Goal: Information Seeking & Learning: Compare options

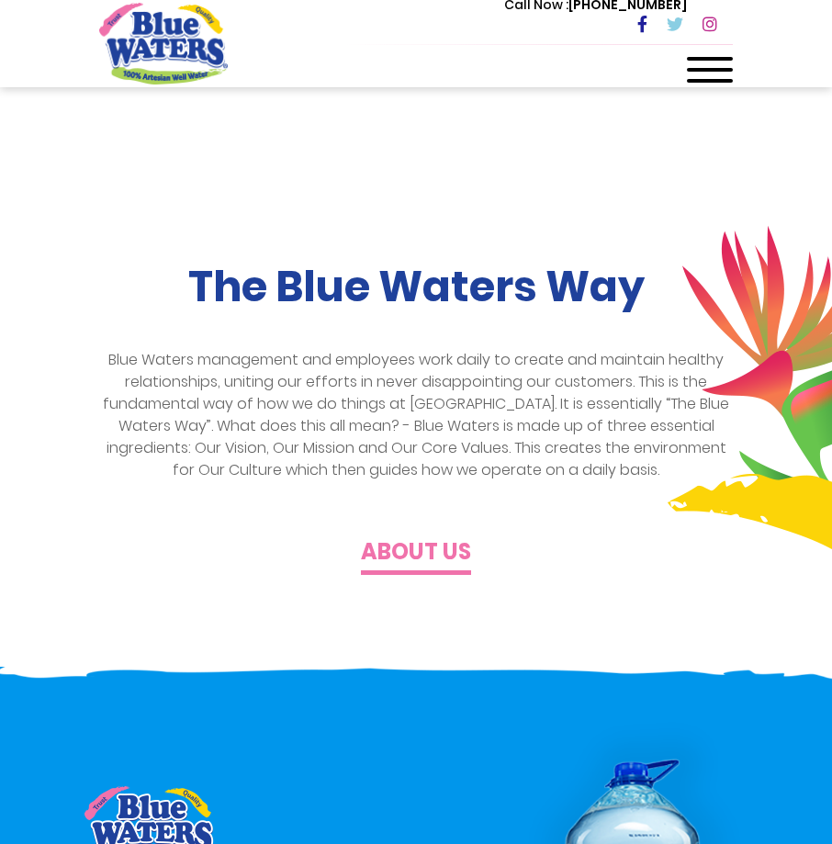
scroll to position [184, 0]
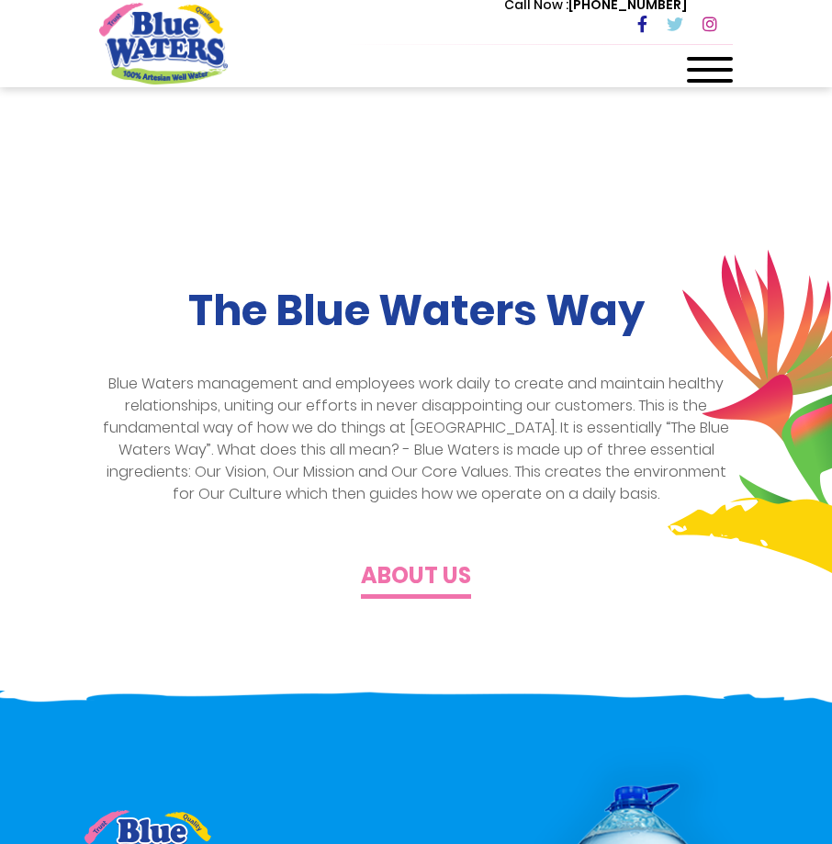
click at [710, 64] on div at bounding box center [710, 75] width 46 height 37
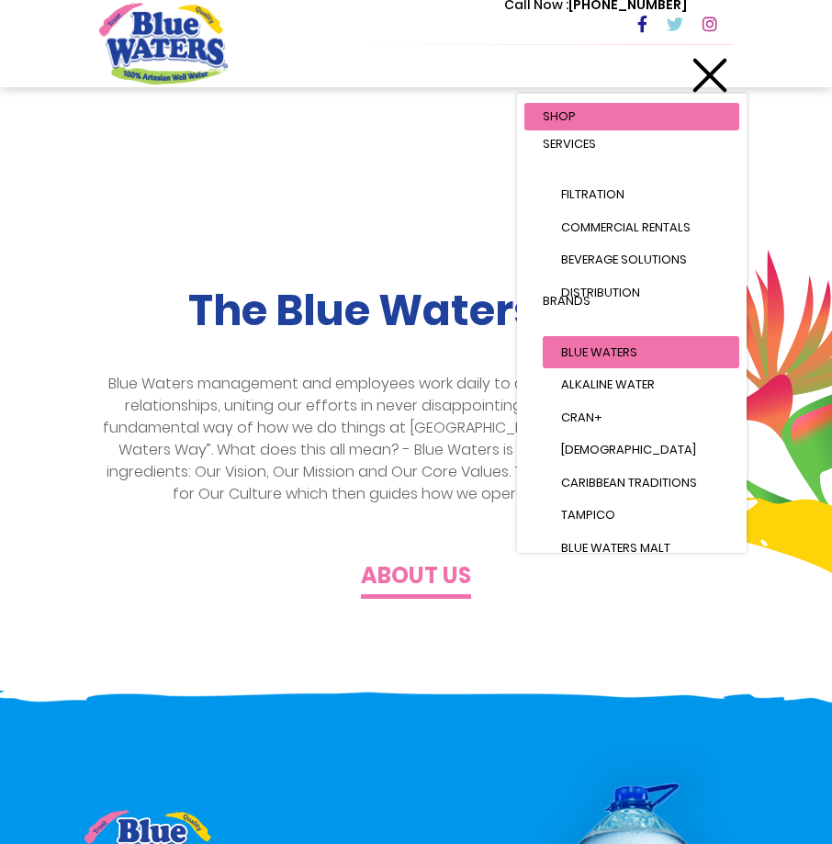
click at [589, 356] on span "Blue Waters" at bounding box center [599, 351] width 76 height 17
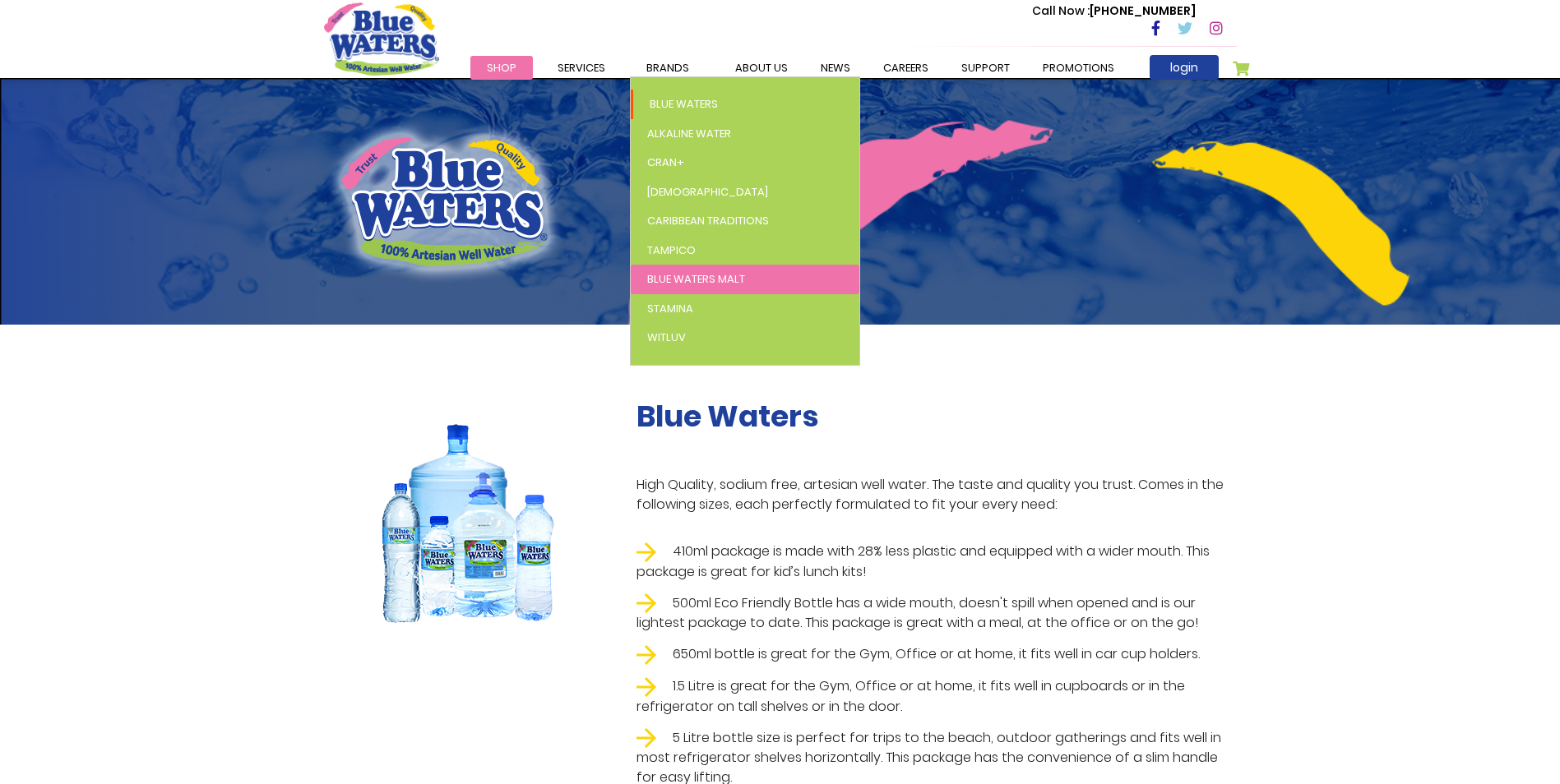
click at [714, 279] on span "Blue Waters Malt" at bounding box center [696, 278] width 98 height 15
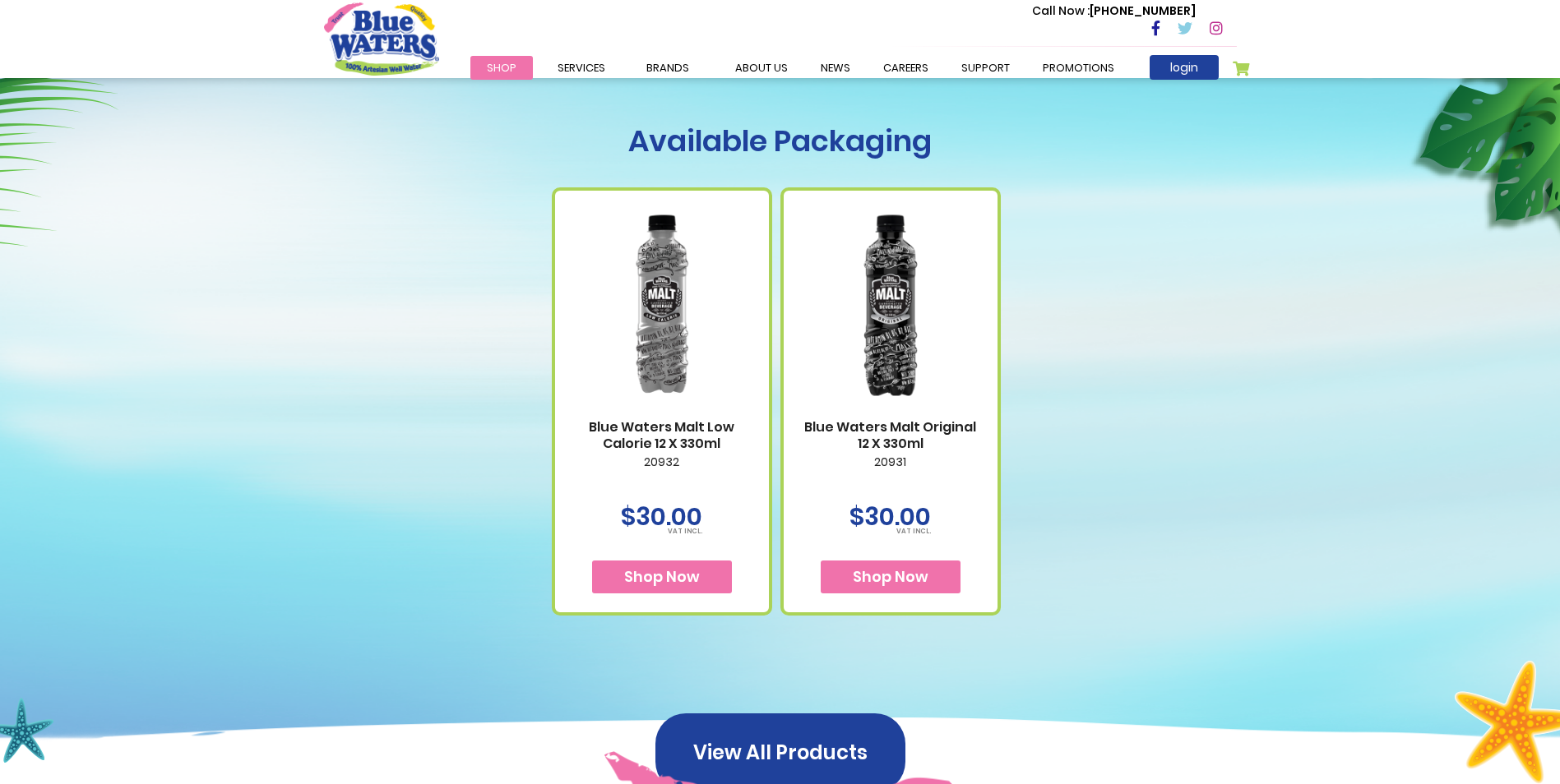
scroll to position [575, 0]
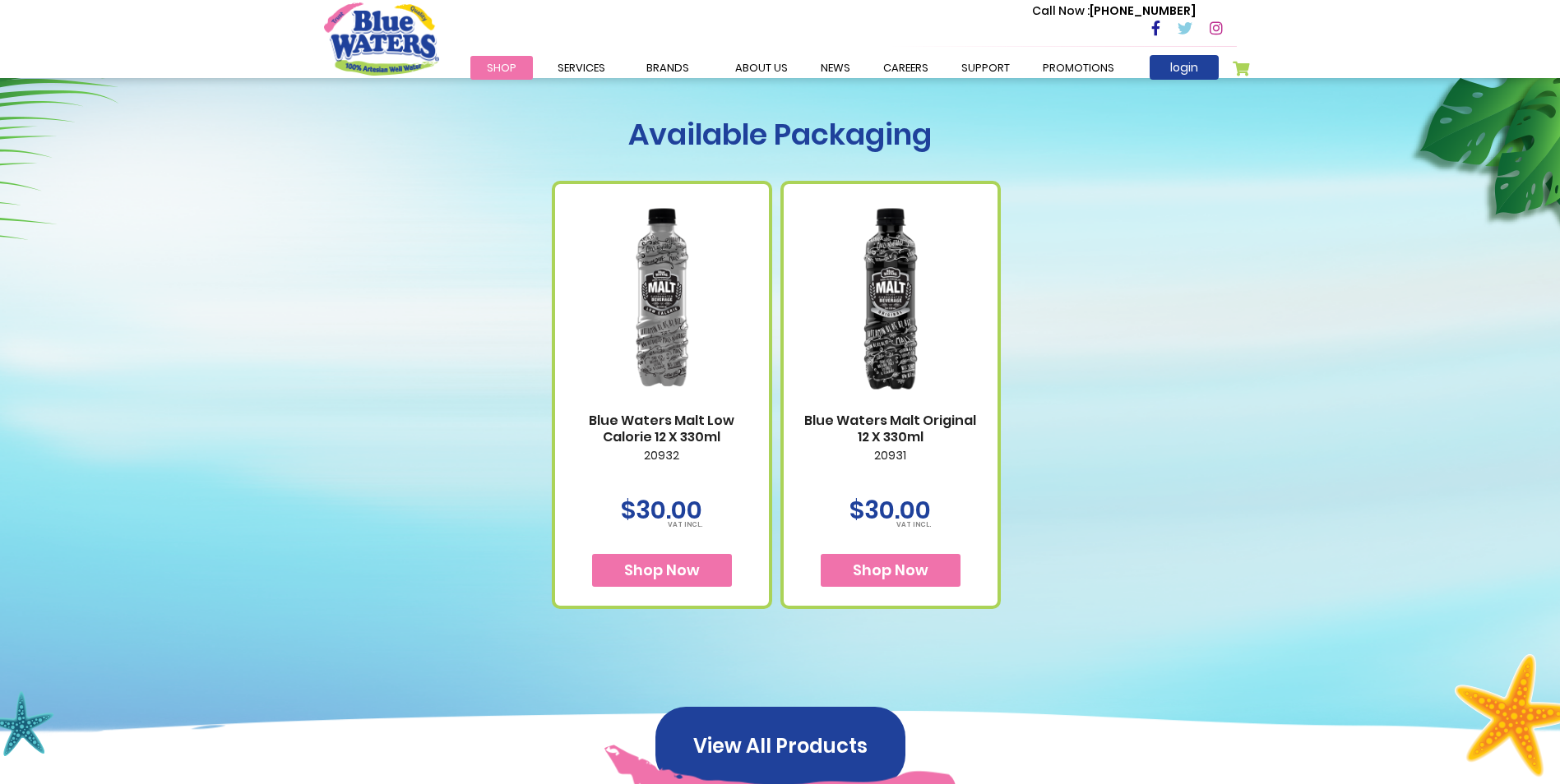
drag, startPoint x: 1244, startPoint y: 348, endPoint x: 1241, endPoint y: 359, distance: 11.4
click at [1244, 349] on div "Available Packaging Blue Waters Malt Low Calorie 12 X 330ml 20932 $30.00 Shop N…" at bounding box center [780, 362] width 938 height 492
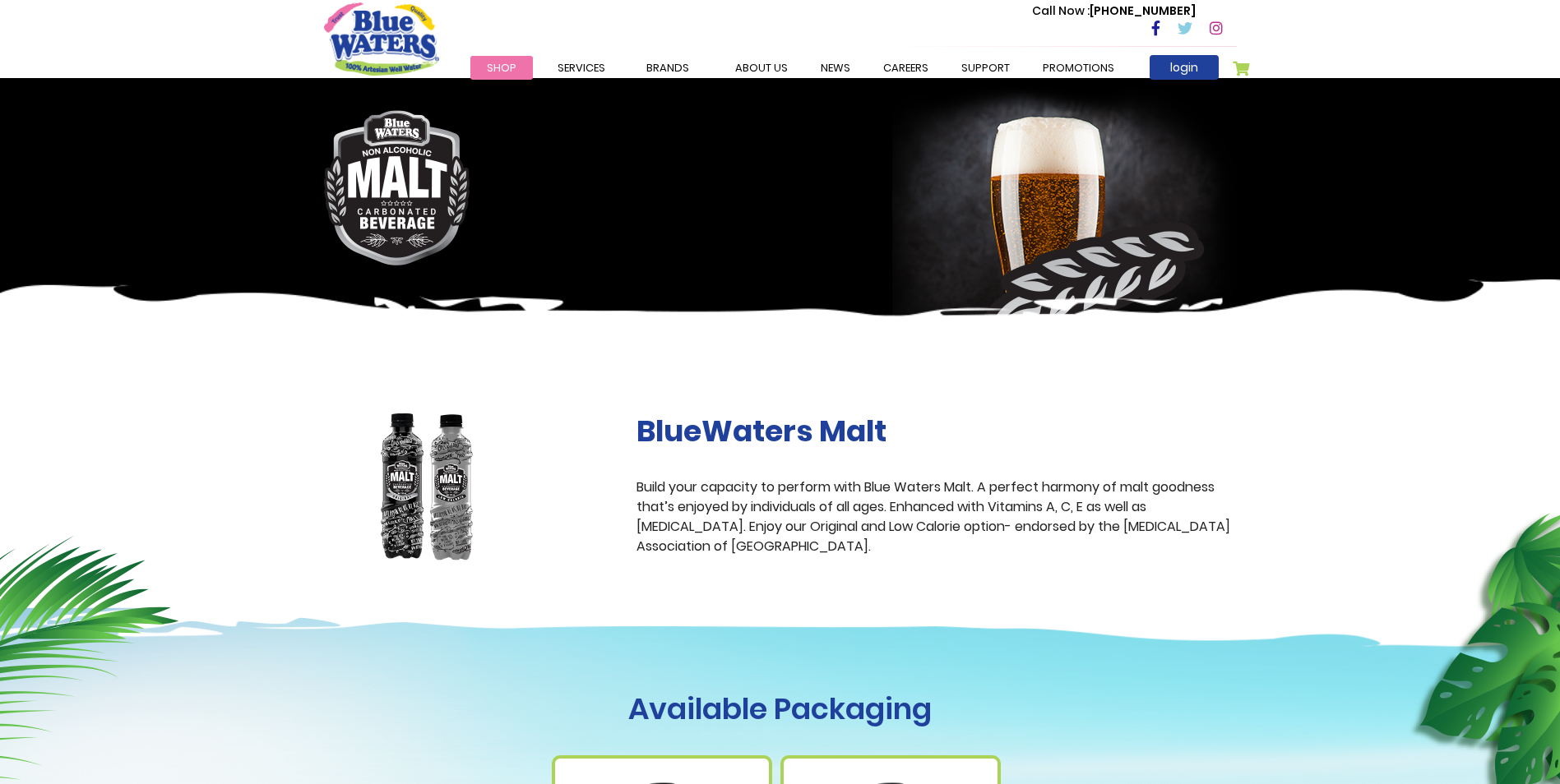
scroll to position [0, 0]
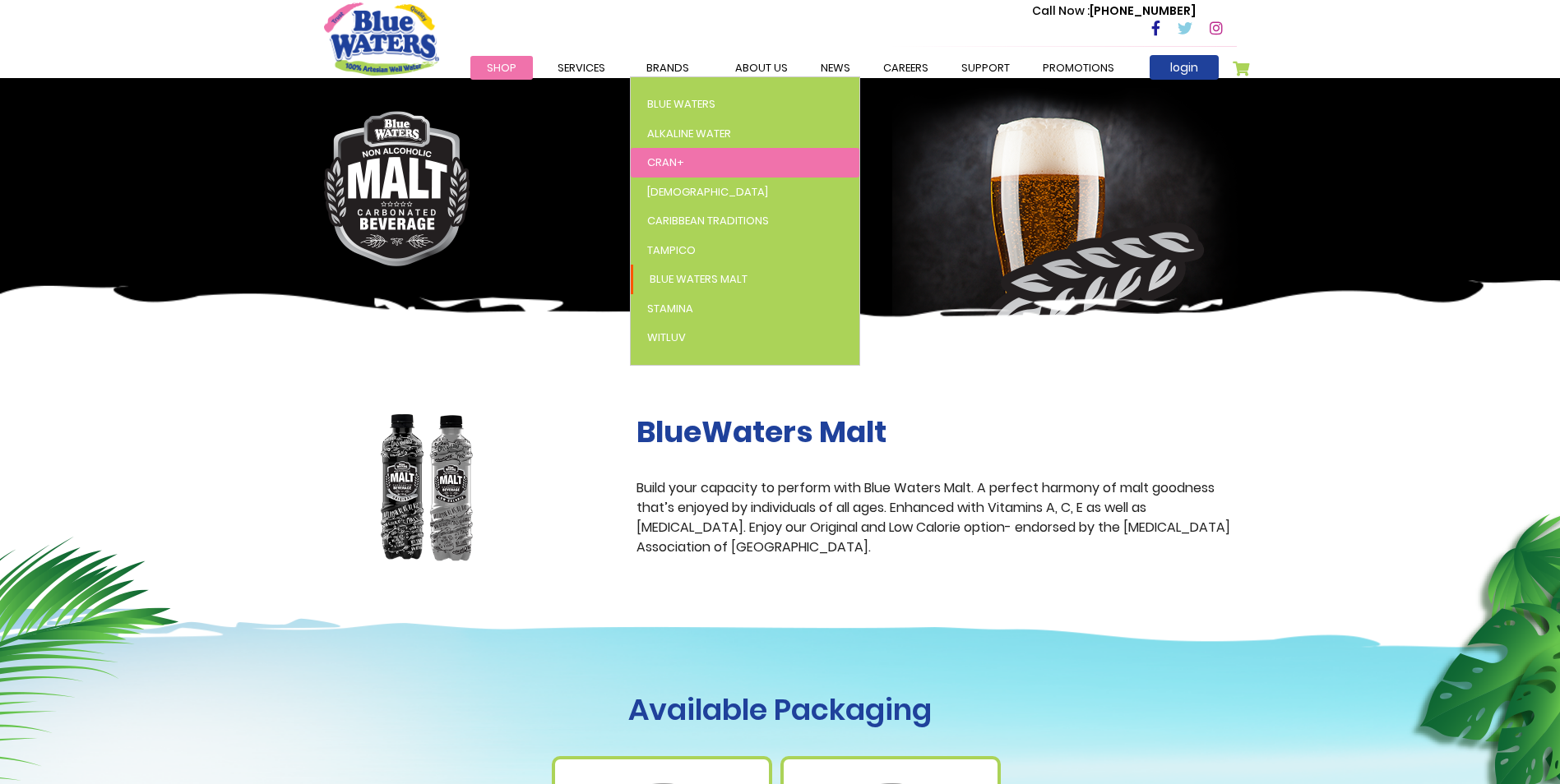
click at [677, 164] on span "Cran+" at bounding box center [665, 162] width 37 height 15
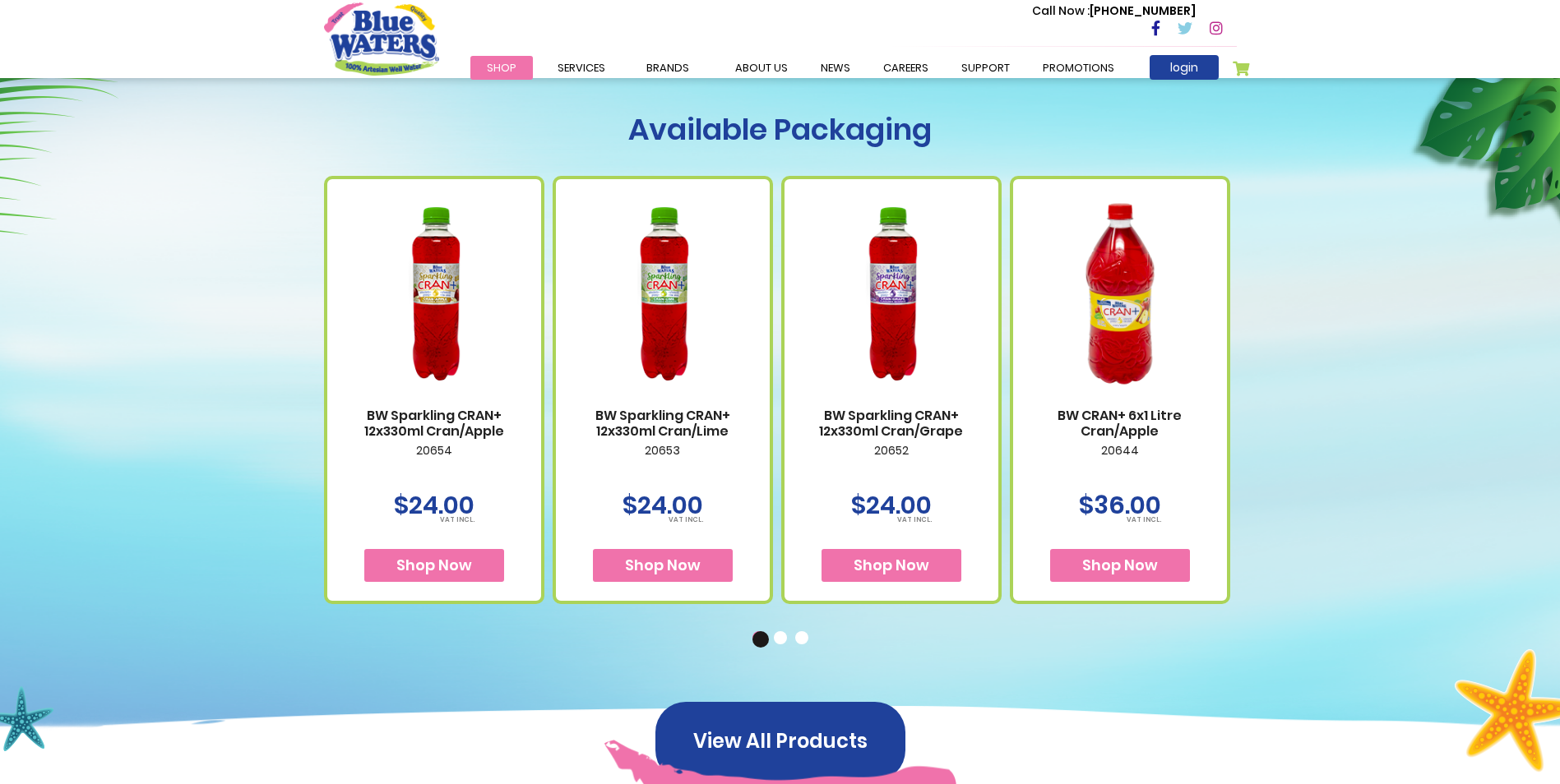
scroll to position [822, 0]
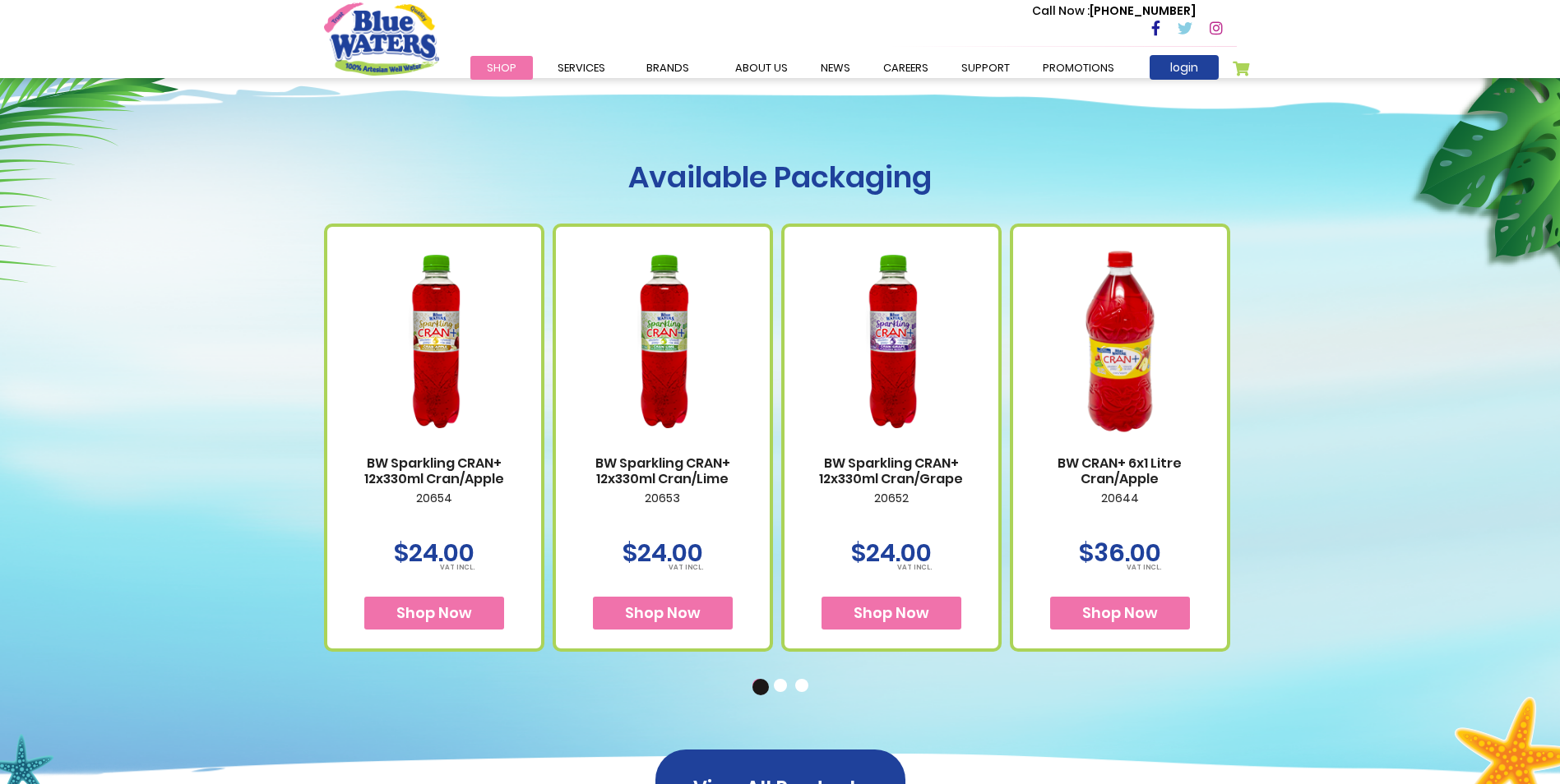
click at [1231, 437] on div "BW CRAN+ 6x1 Litre Cran/Apple 20644 $36.00 Shop Now" at bounding box center [1124, 438] width 228 height 428
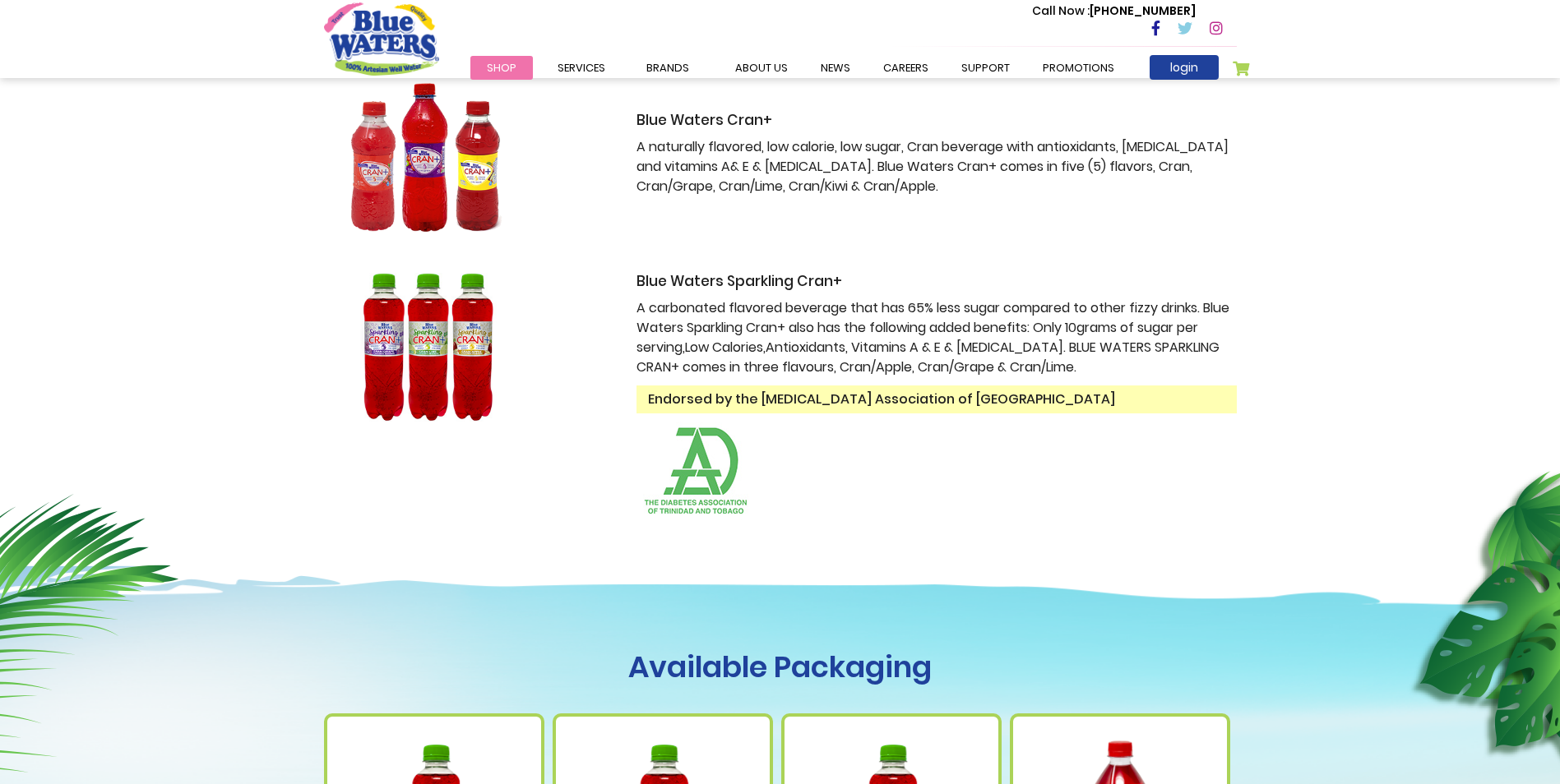
scroll to position [0, 0]
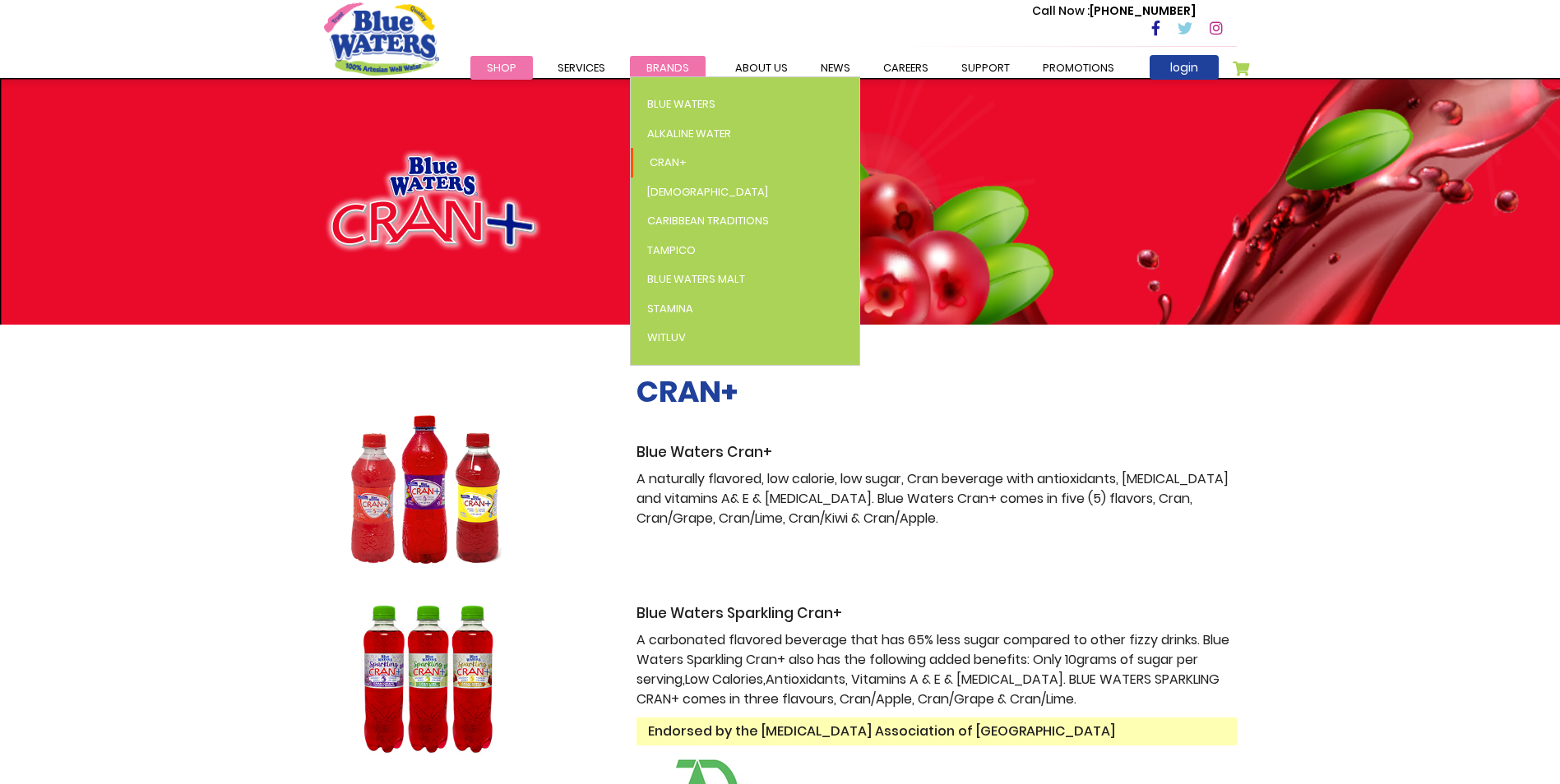
click at [653, 69] on span "Brands" at bounding box center [668, 67] width 43 height 15
click at [671, 157] on span "Cran+" at bounding box center [668, 162] width 37 height 15
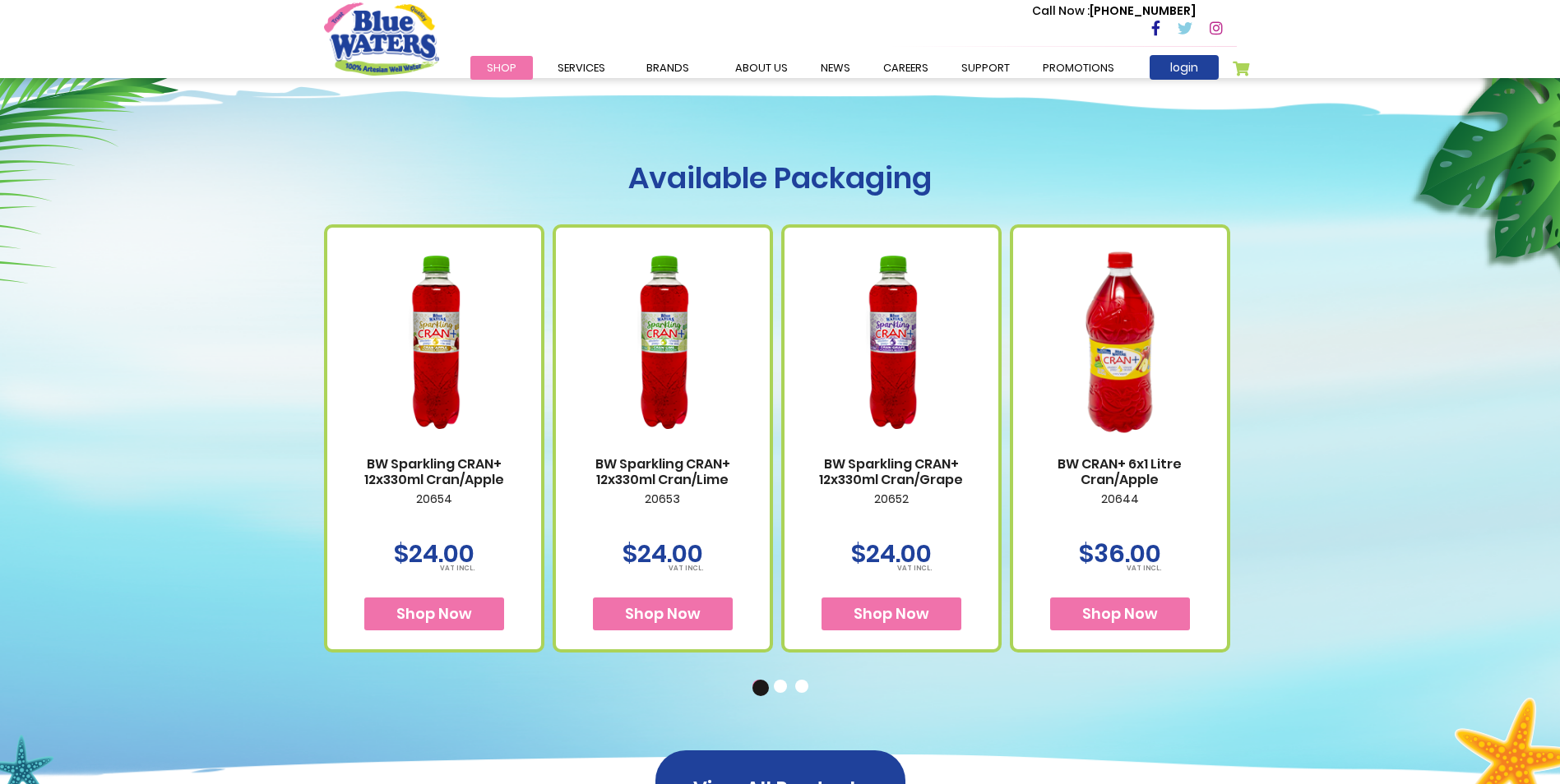
scroll to position [1151, 0]
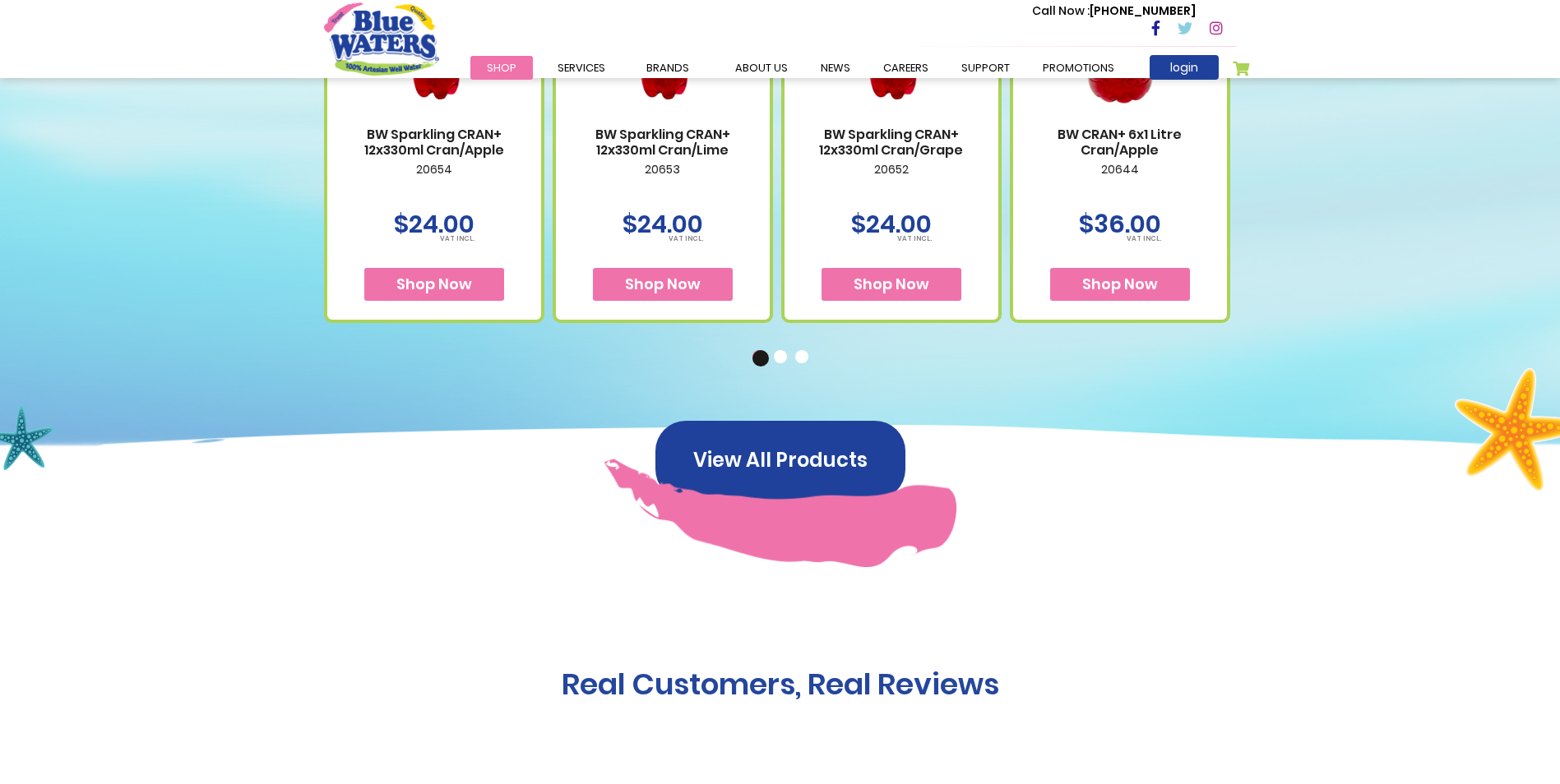
click at [777, 357] on button "2" at bounding box center [782, 358] width 16 height 16
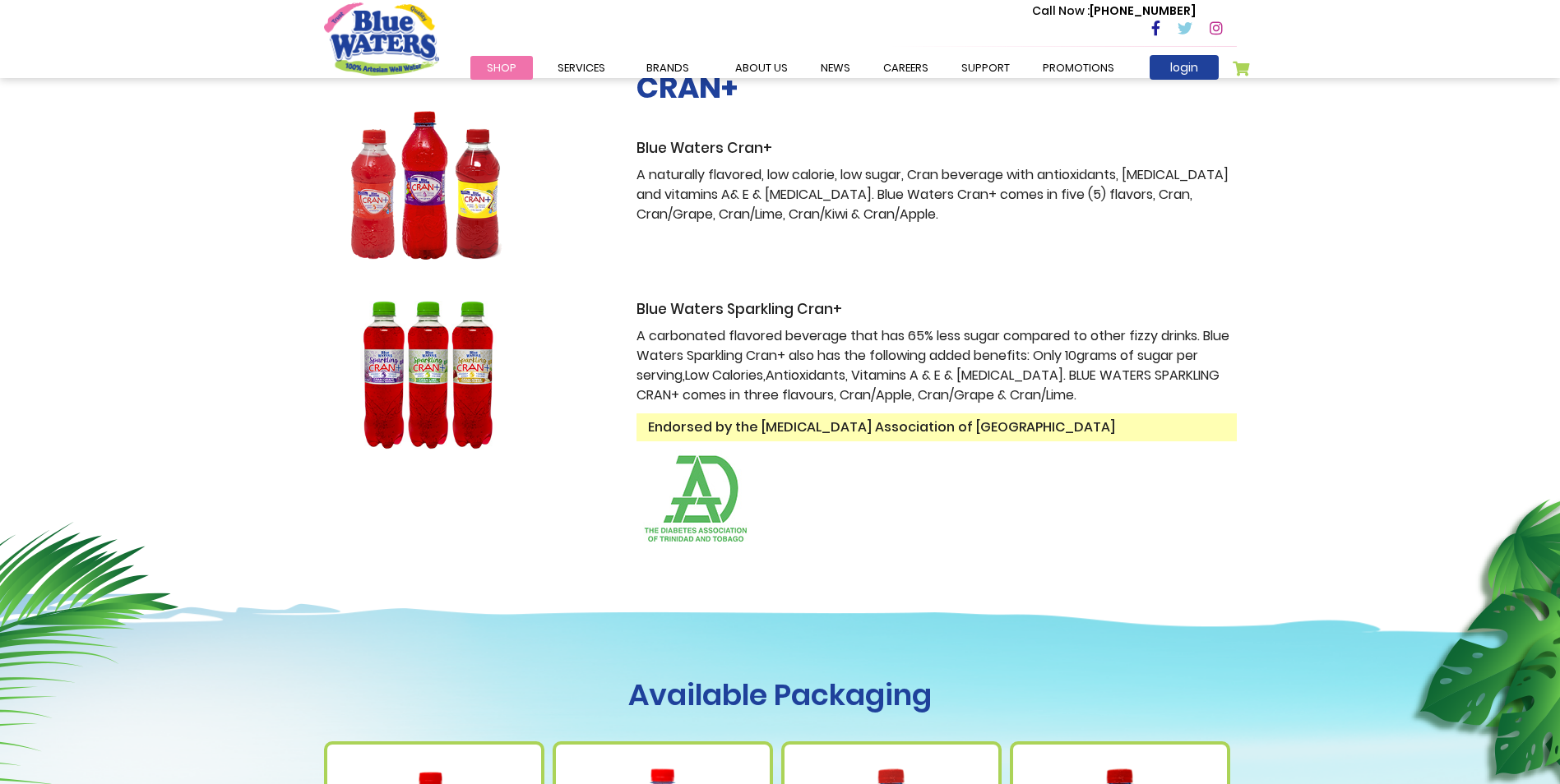
scroll to position [247, 0]
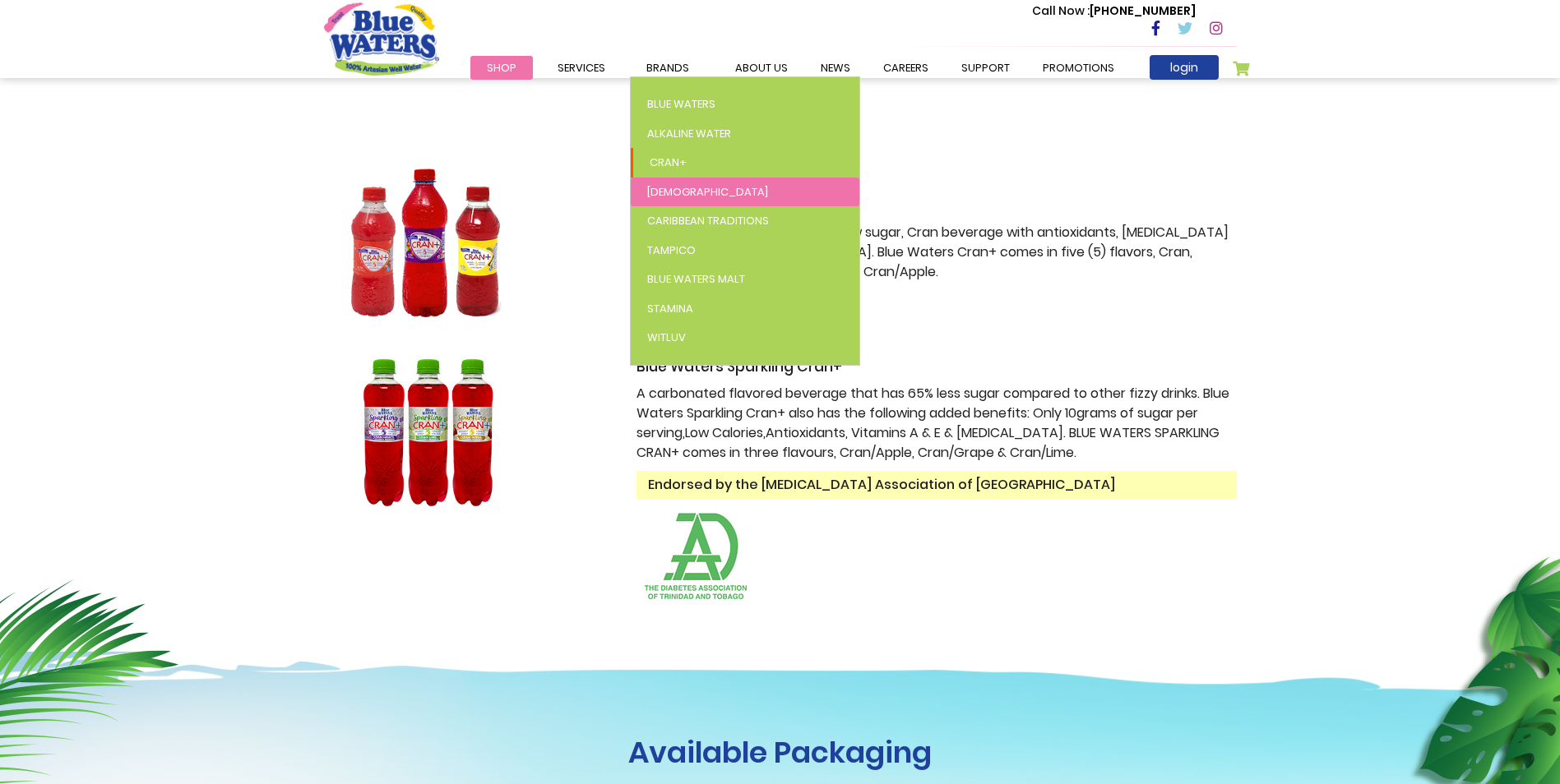
click at [672, 196] on link "[DEMOGRAPHIC_DATA]" at bounding box center [744, 192] width 228 height 30
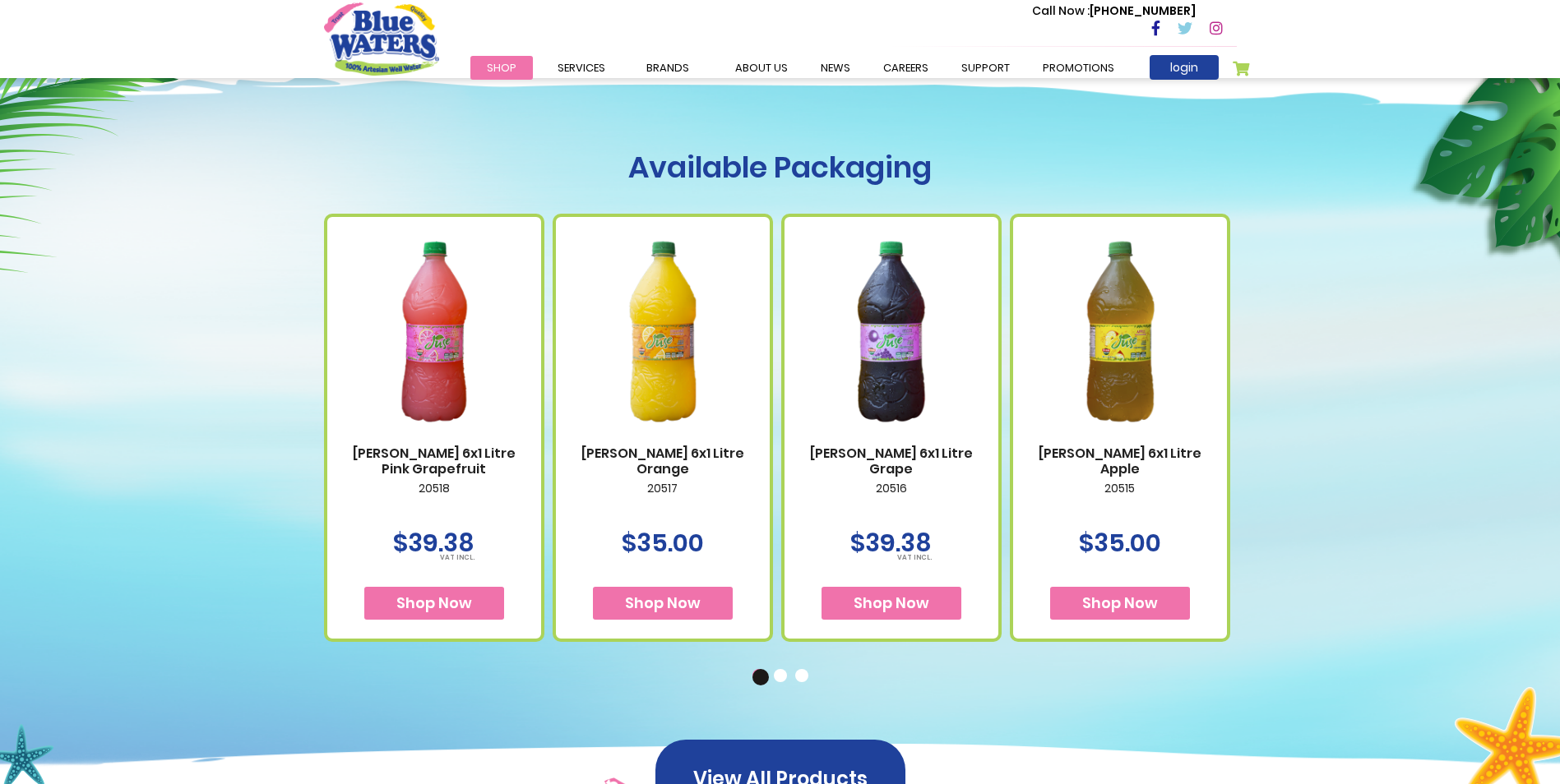
scroll to position [740, 0]
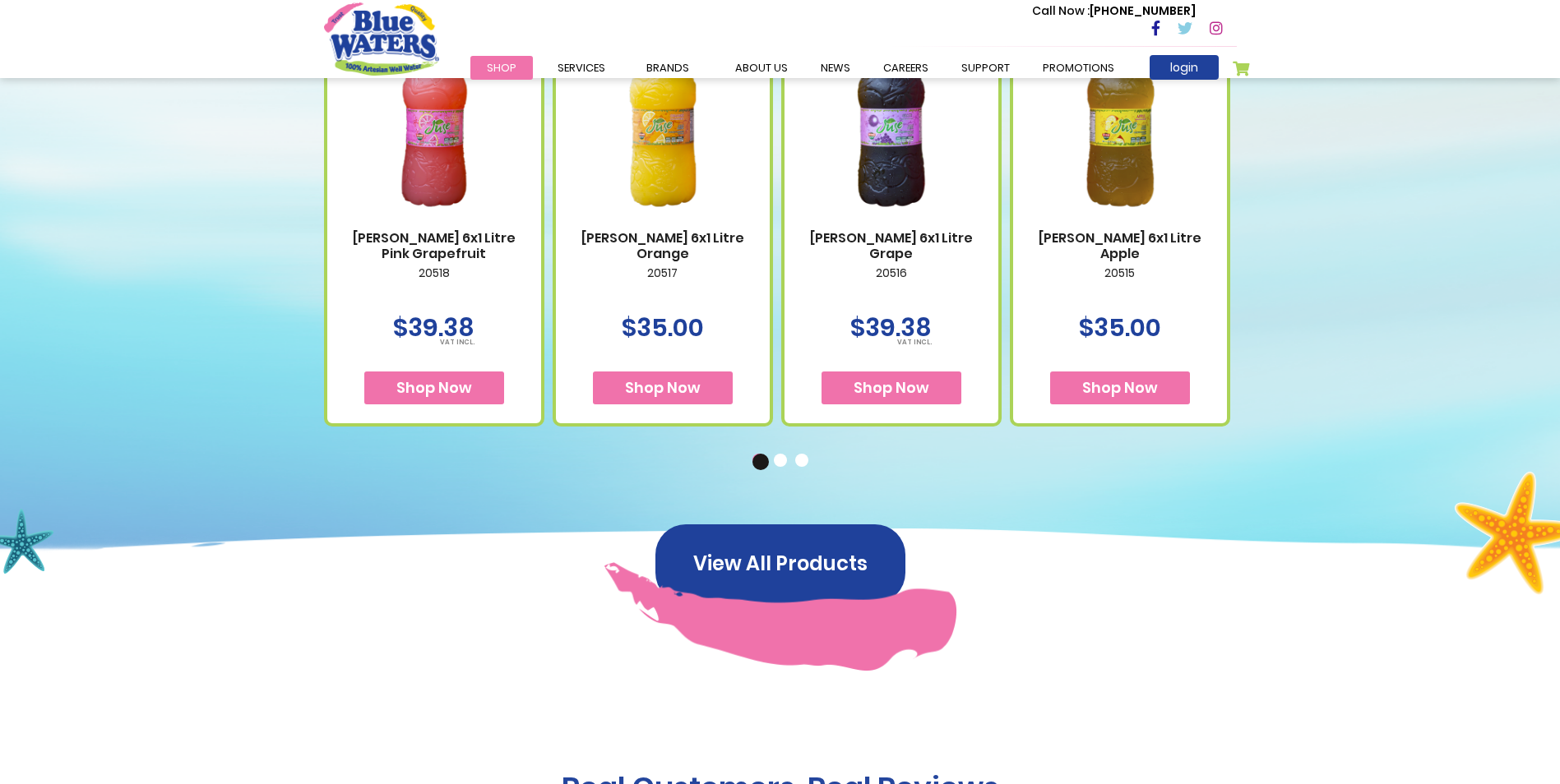
click at [778, 466] on button "2" at bounding box center [782, 462] width 16 height 16
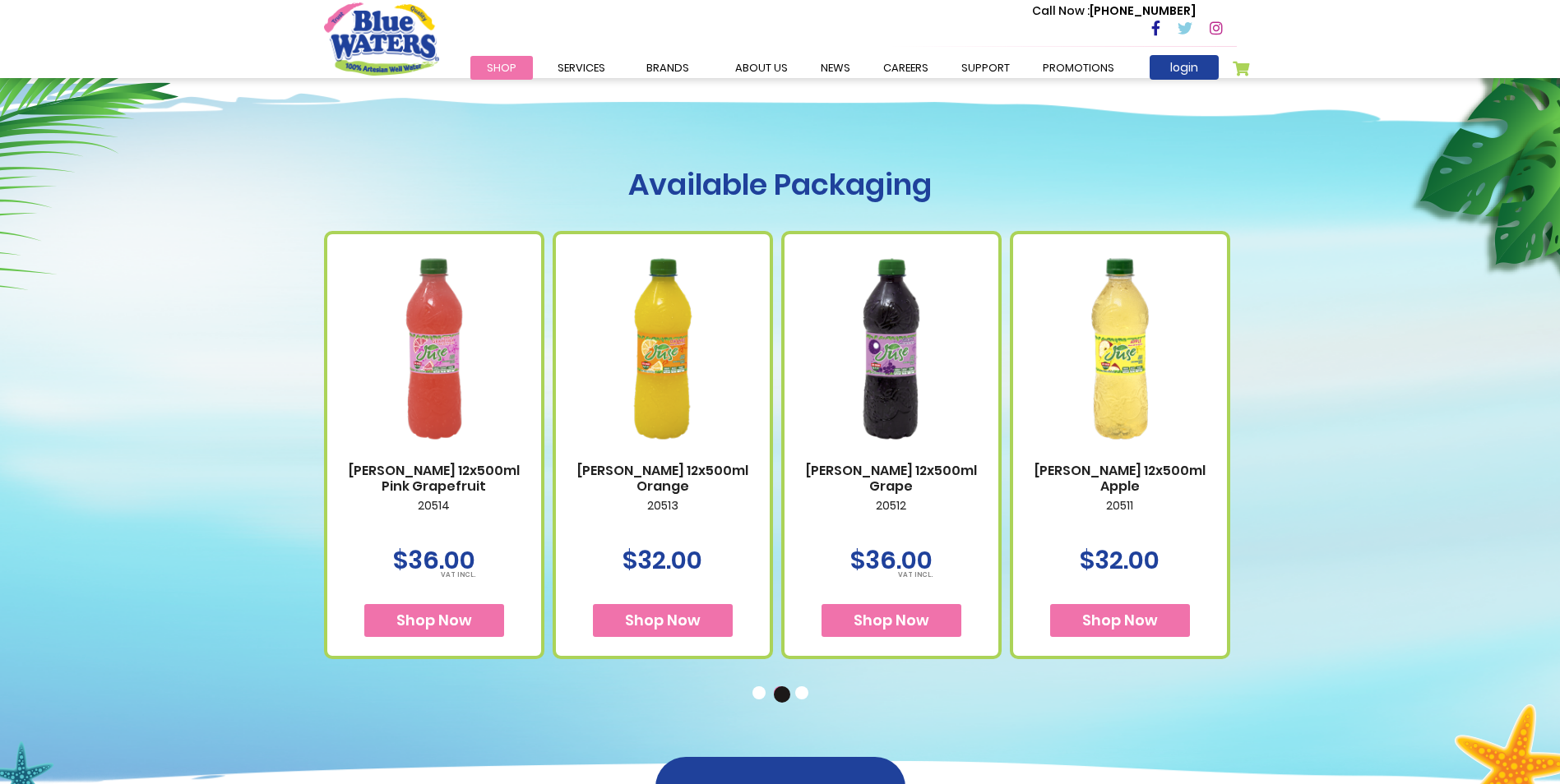
scroll to position [328, 0]
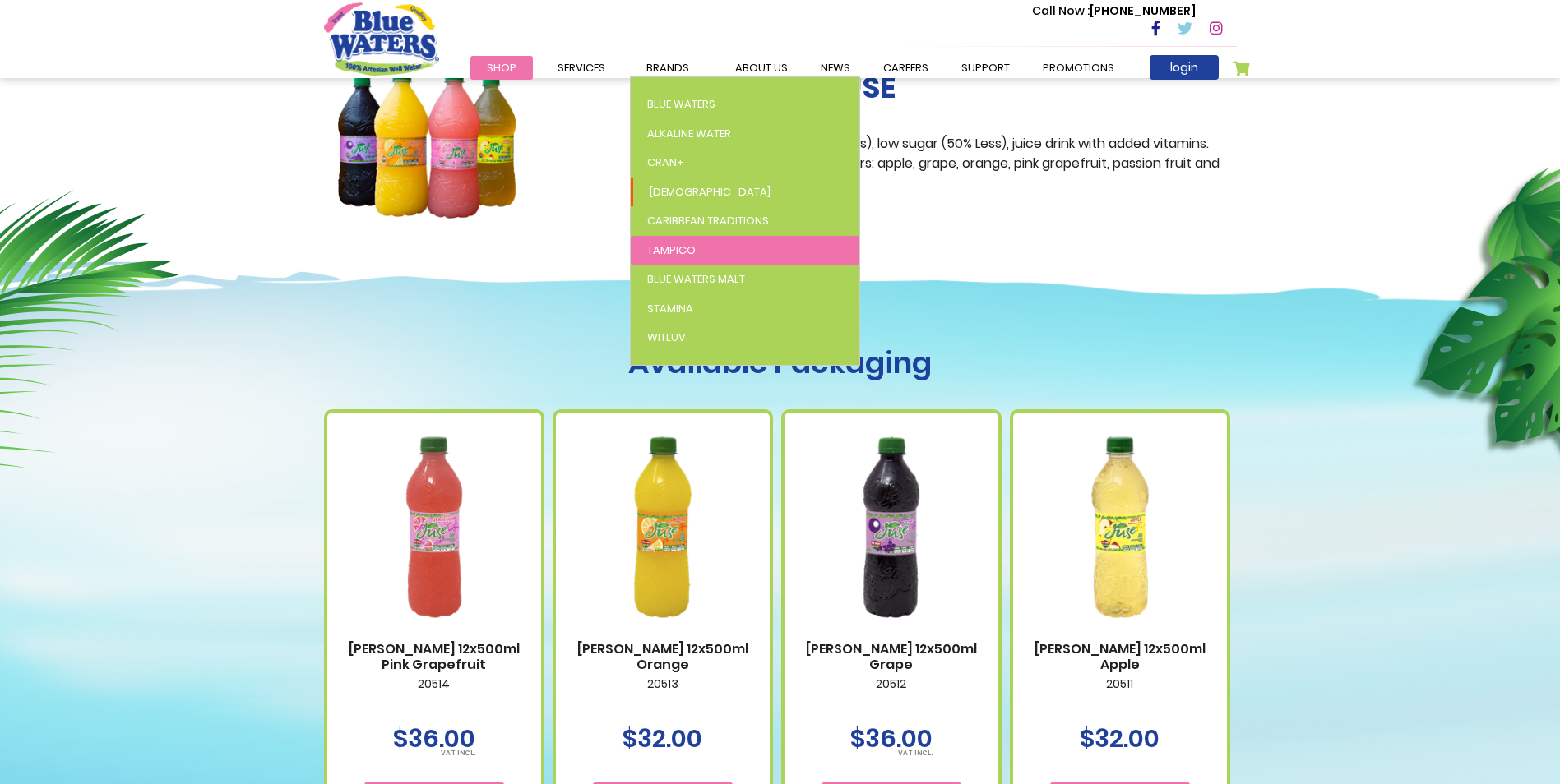
click at [671, 254] on span "Tampico" at bounding box center [672, 250] width 48 height 15
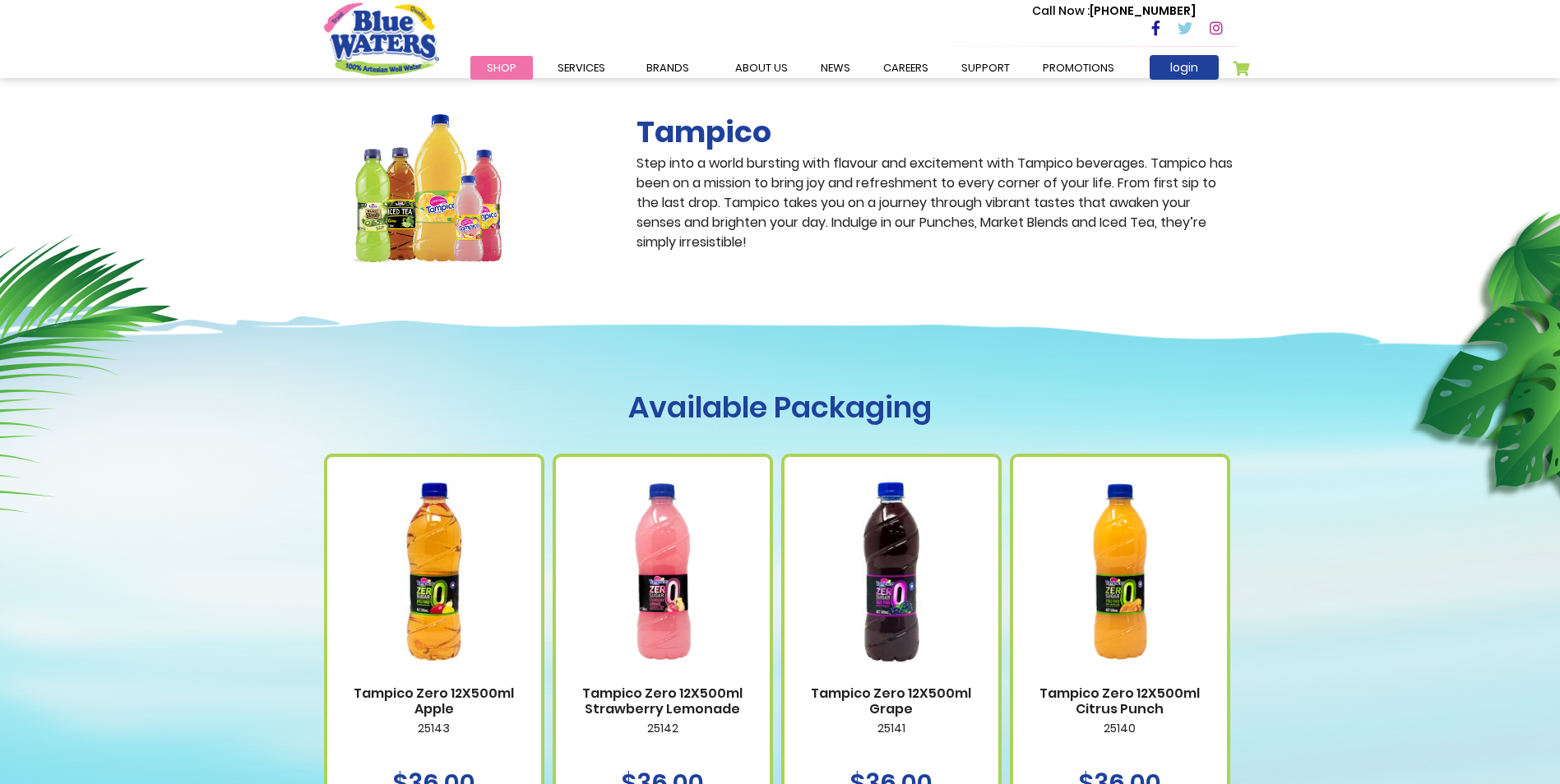
scroll to position [328, 0]
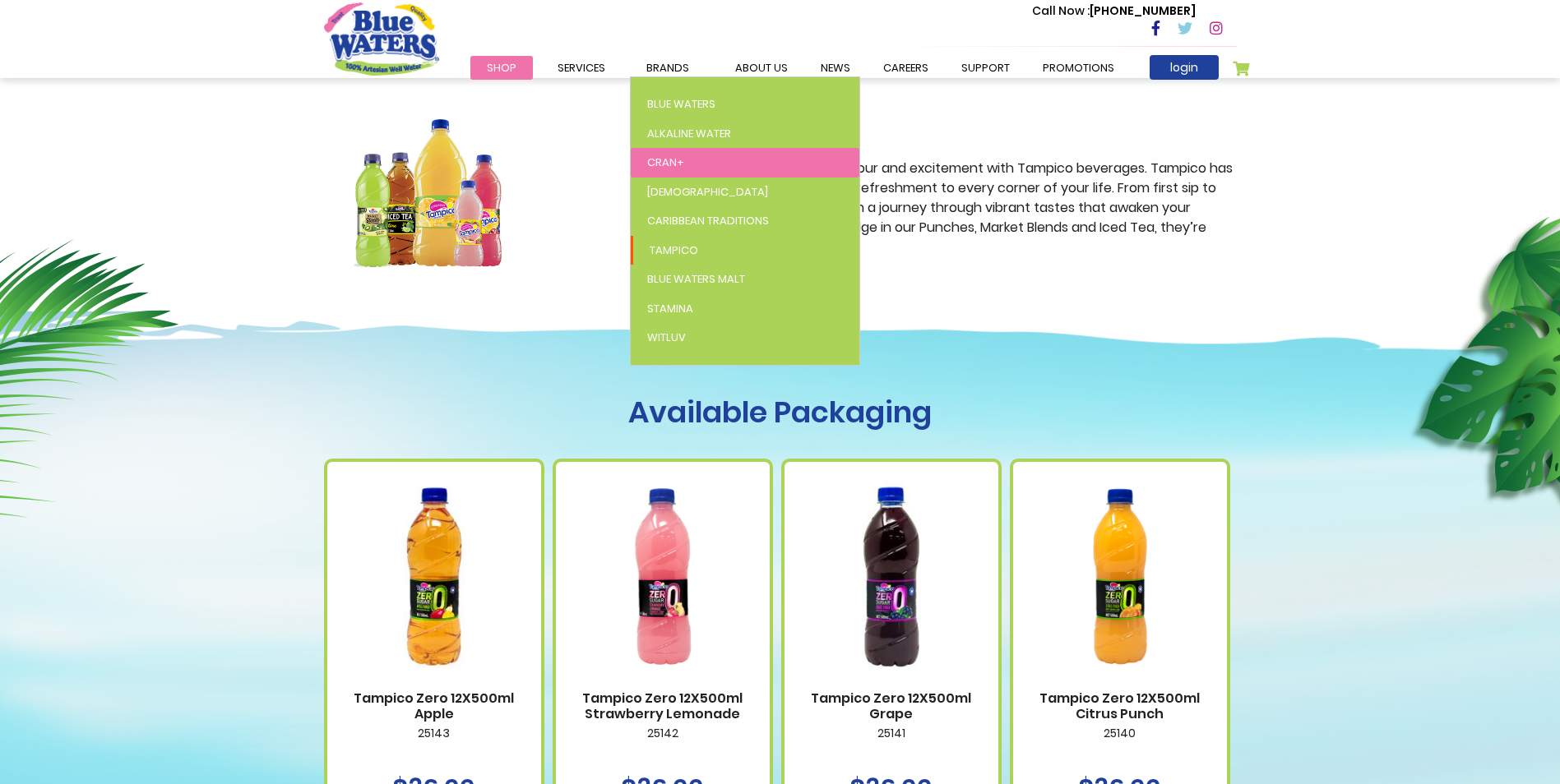
click at [672, 159] on span "Cran+" at bounding box center [665, 162] width 37 height 15
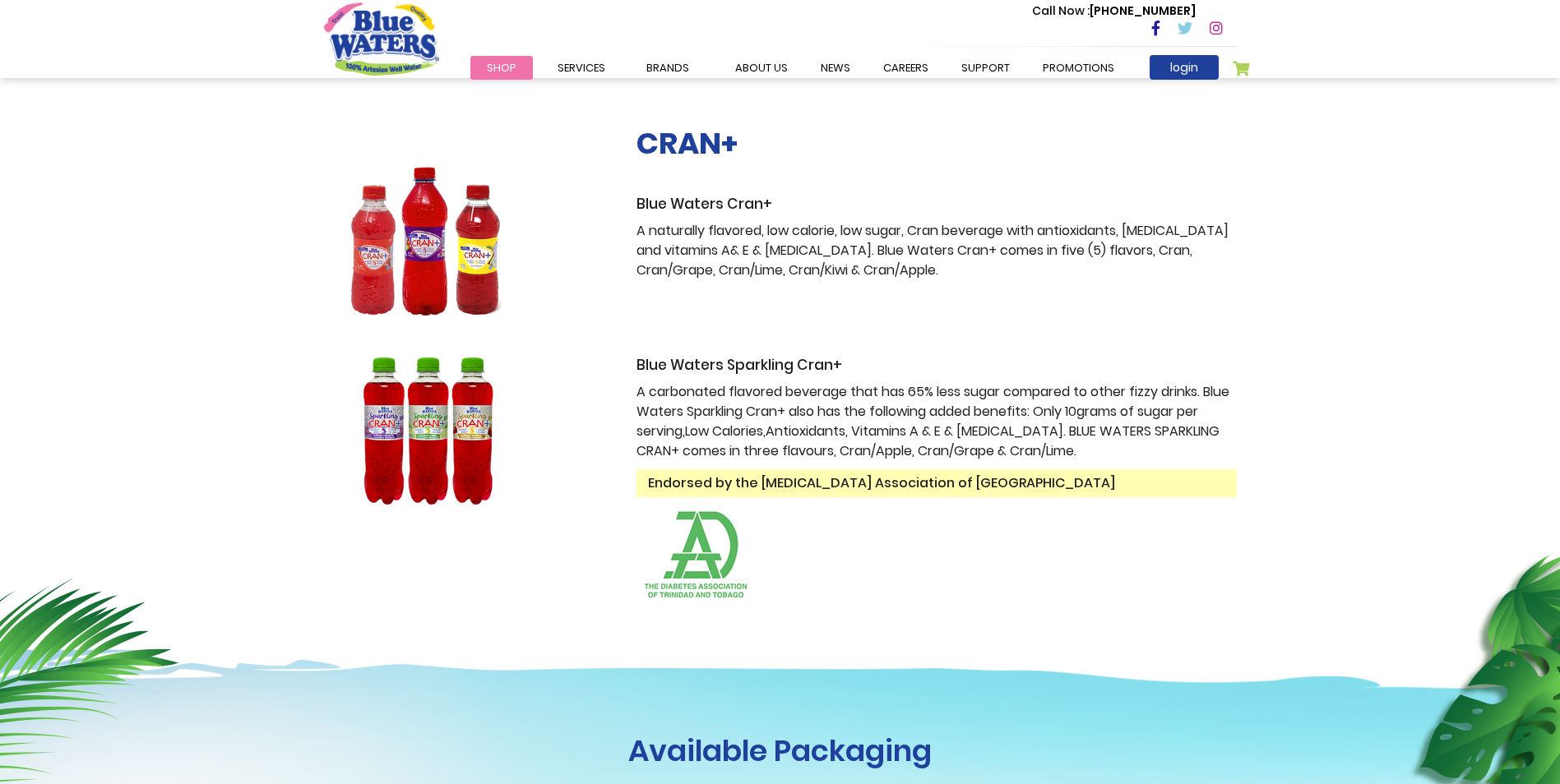
scroll to position [247, 0]
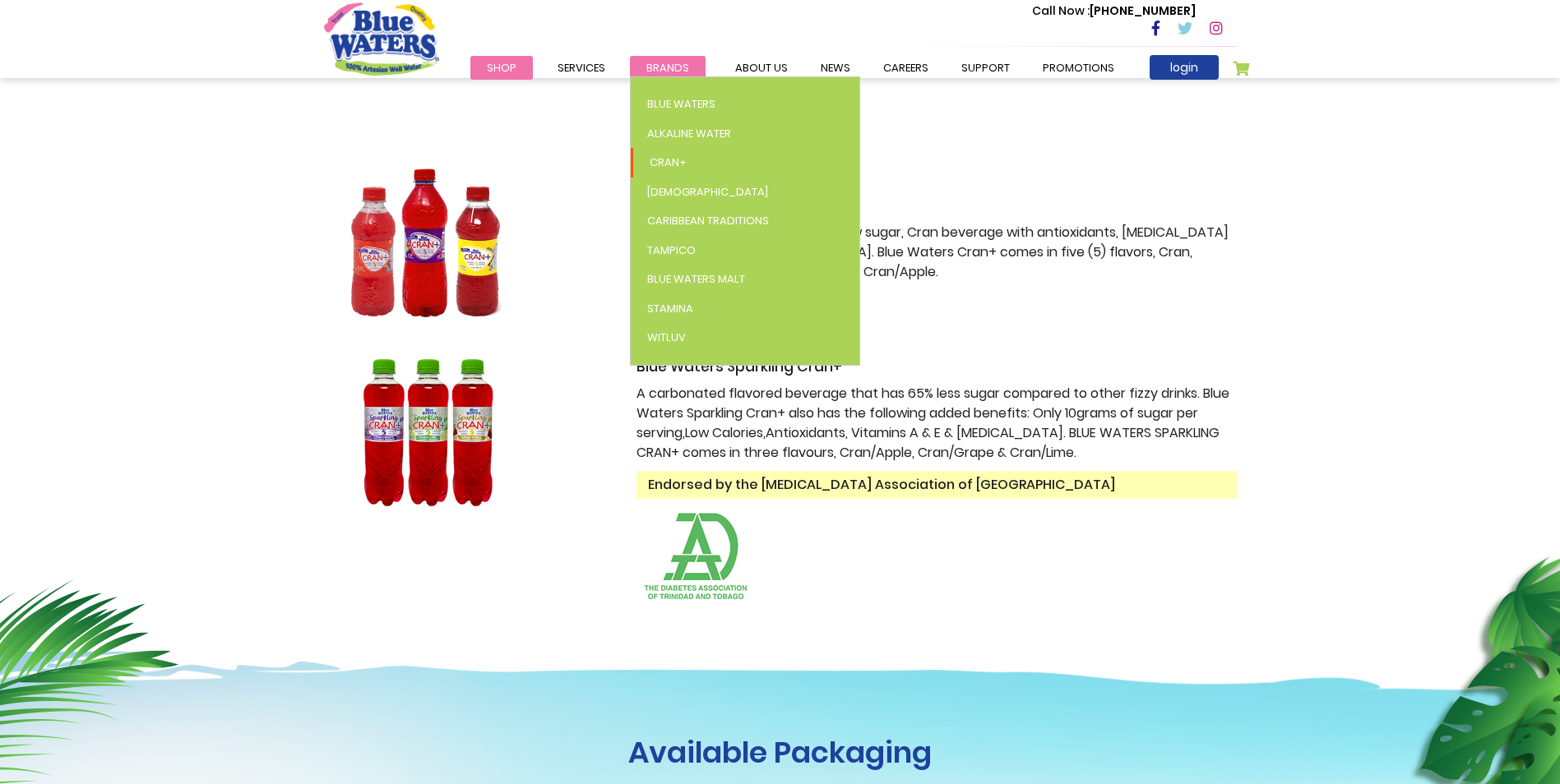
click at [655, 64] on span "Brands" at bounding box center [668, 67] width 43 height 15
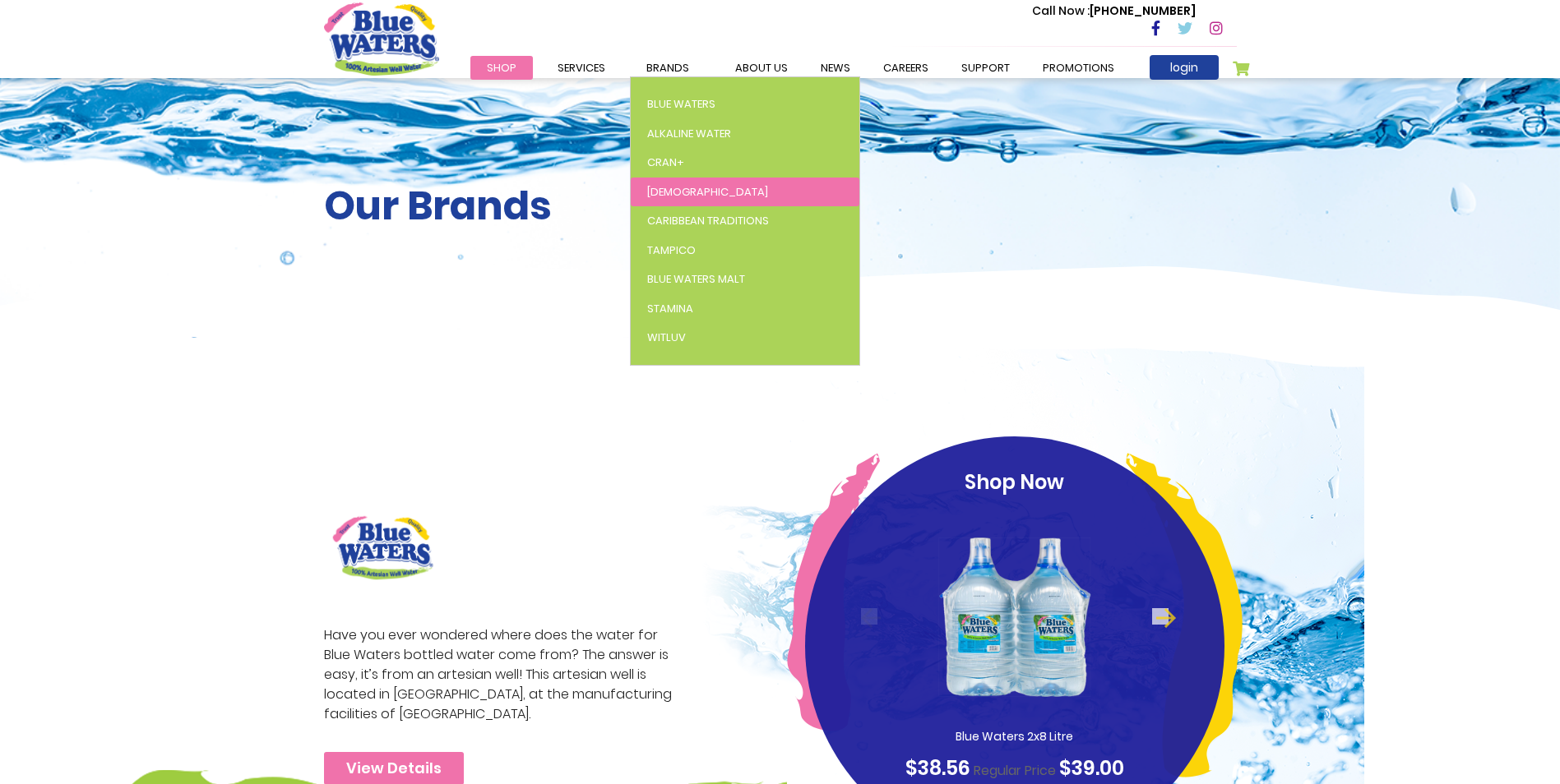
click at [681, 197] on link "[DEMOGRAPHIC_DATA]" at bounding box center [744, 192] width 228 height 30
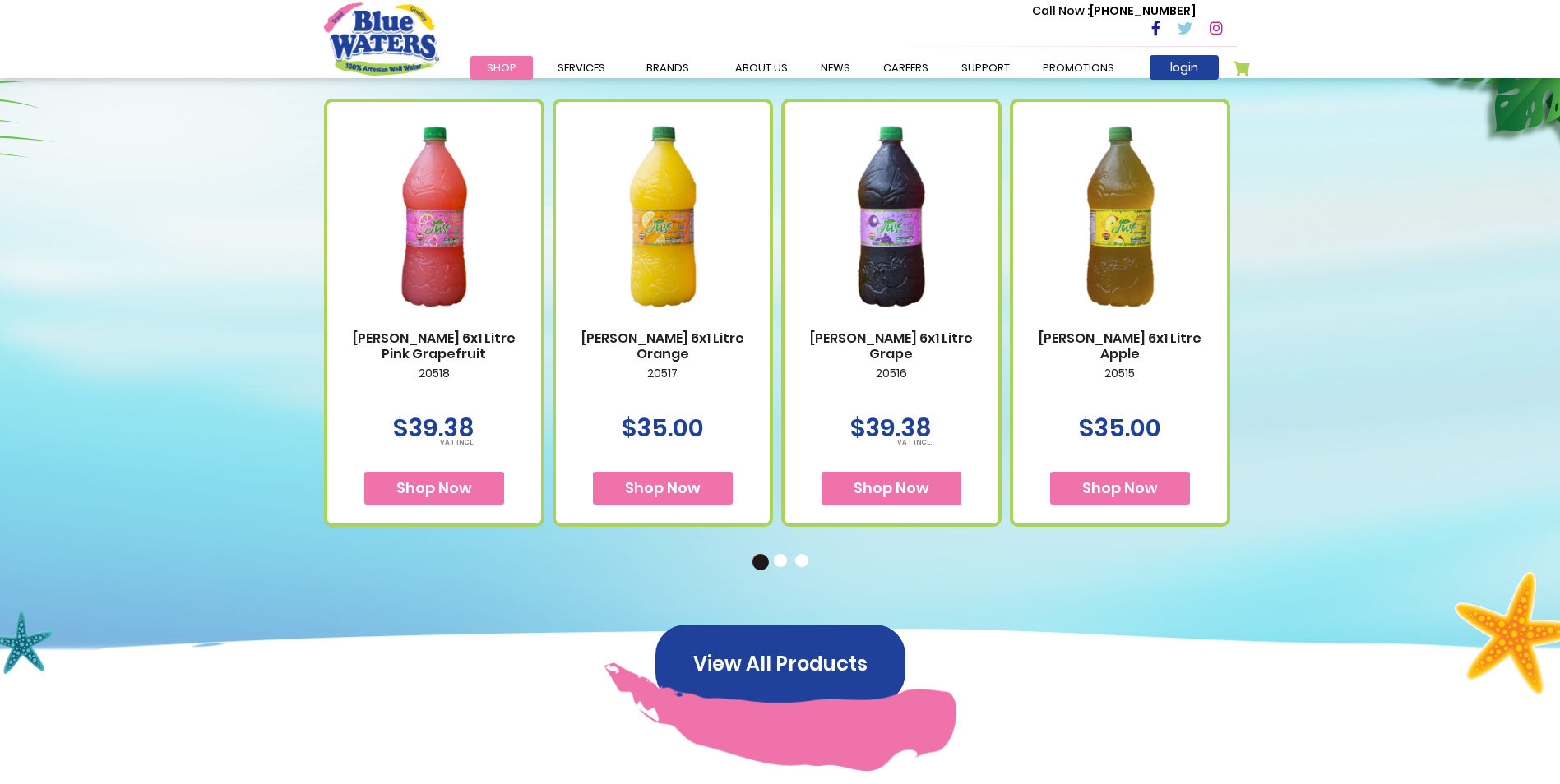
scroll to position [658, 0]
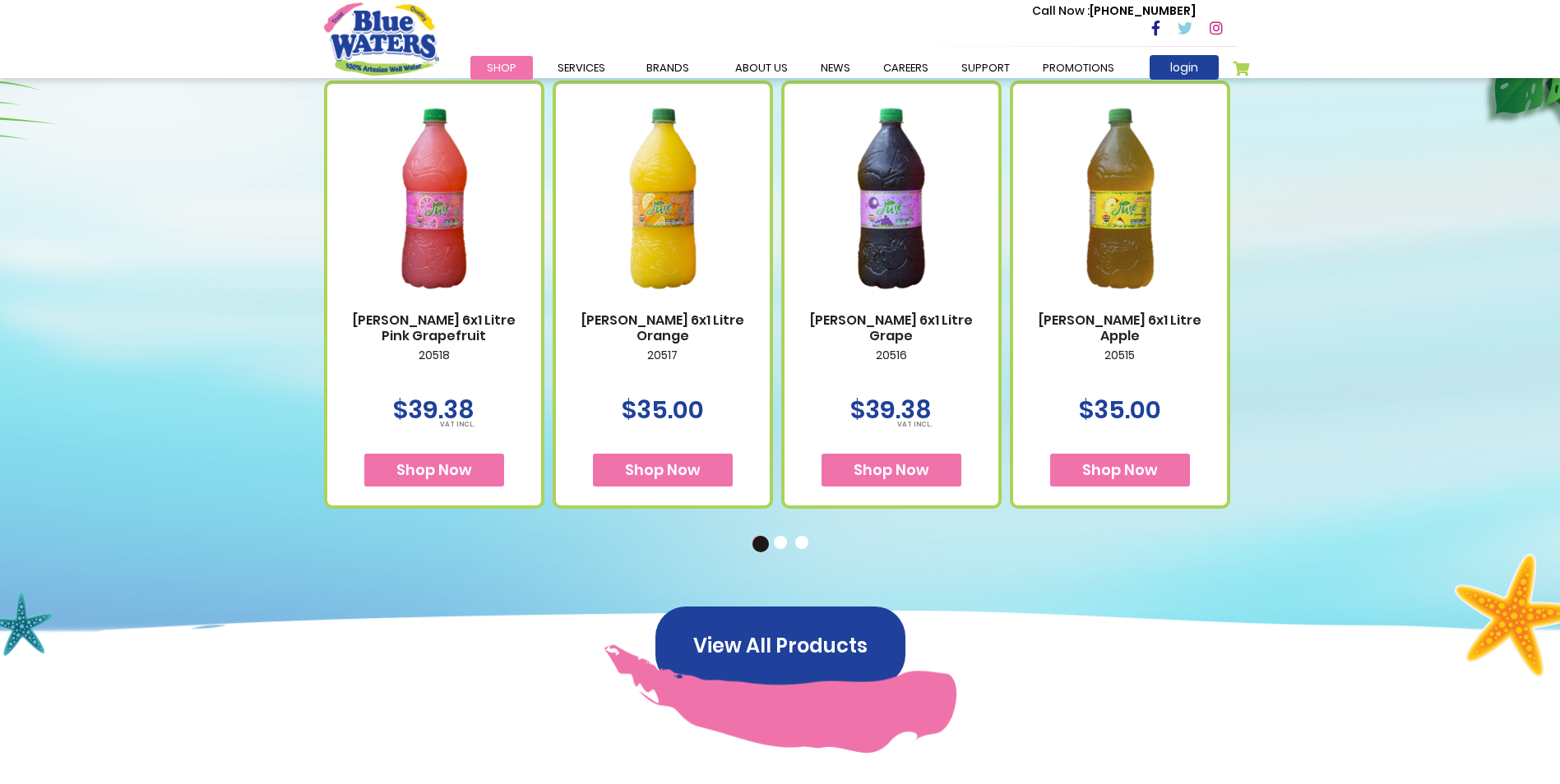
click at [786, 551] on button "2" at bounding box center [782, 544] width 16 height 16
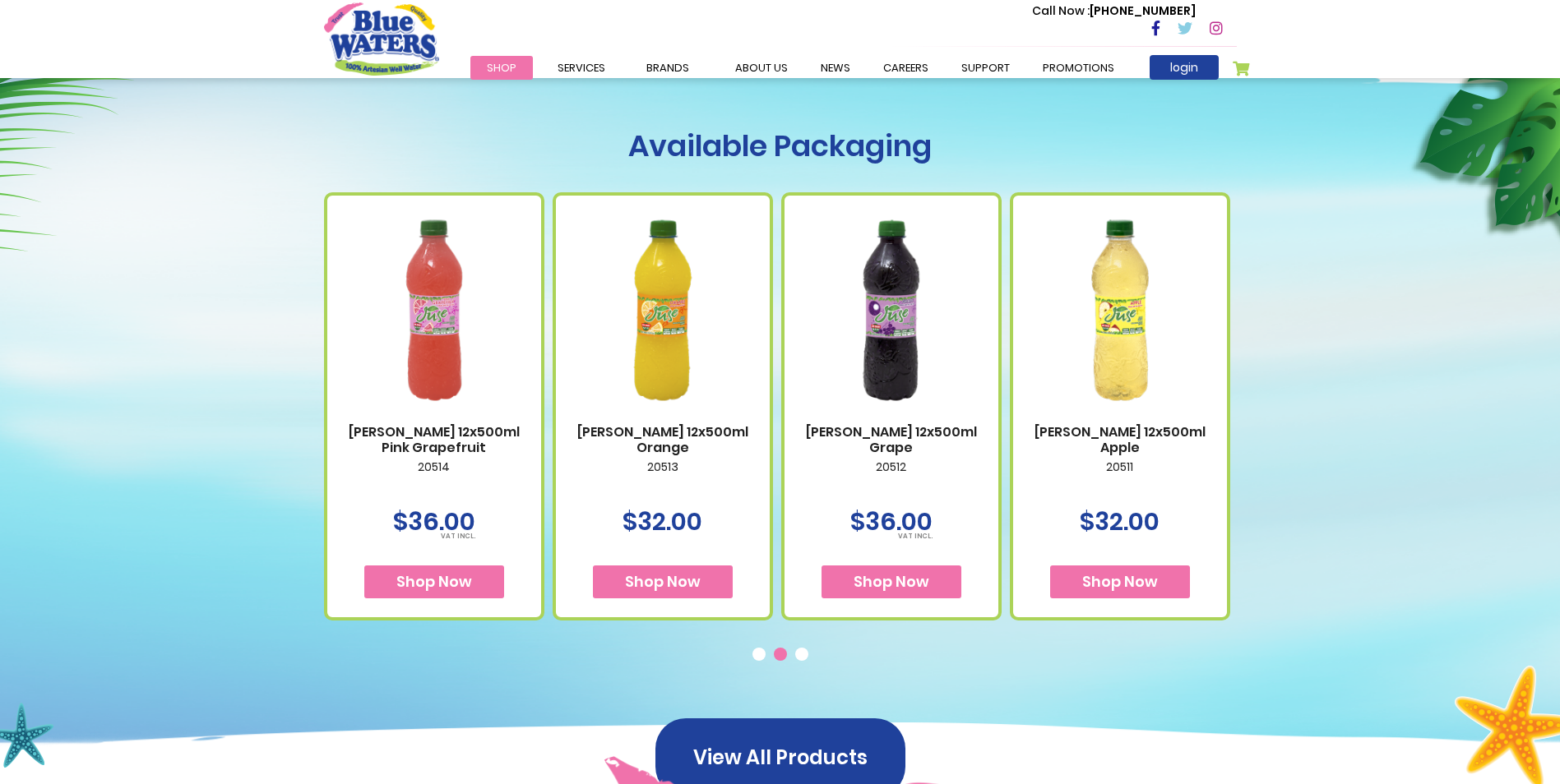
scroll to position [493, 0]
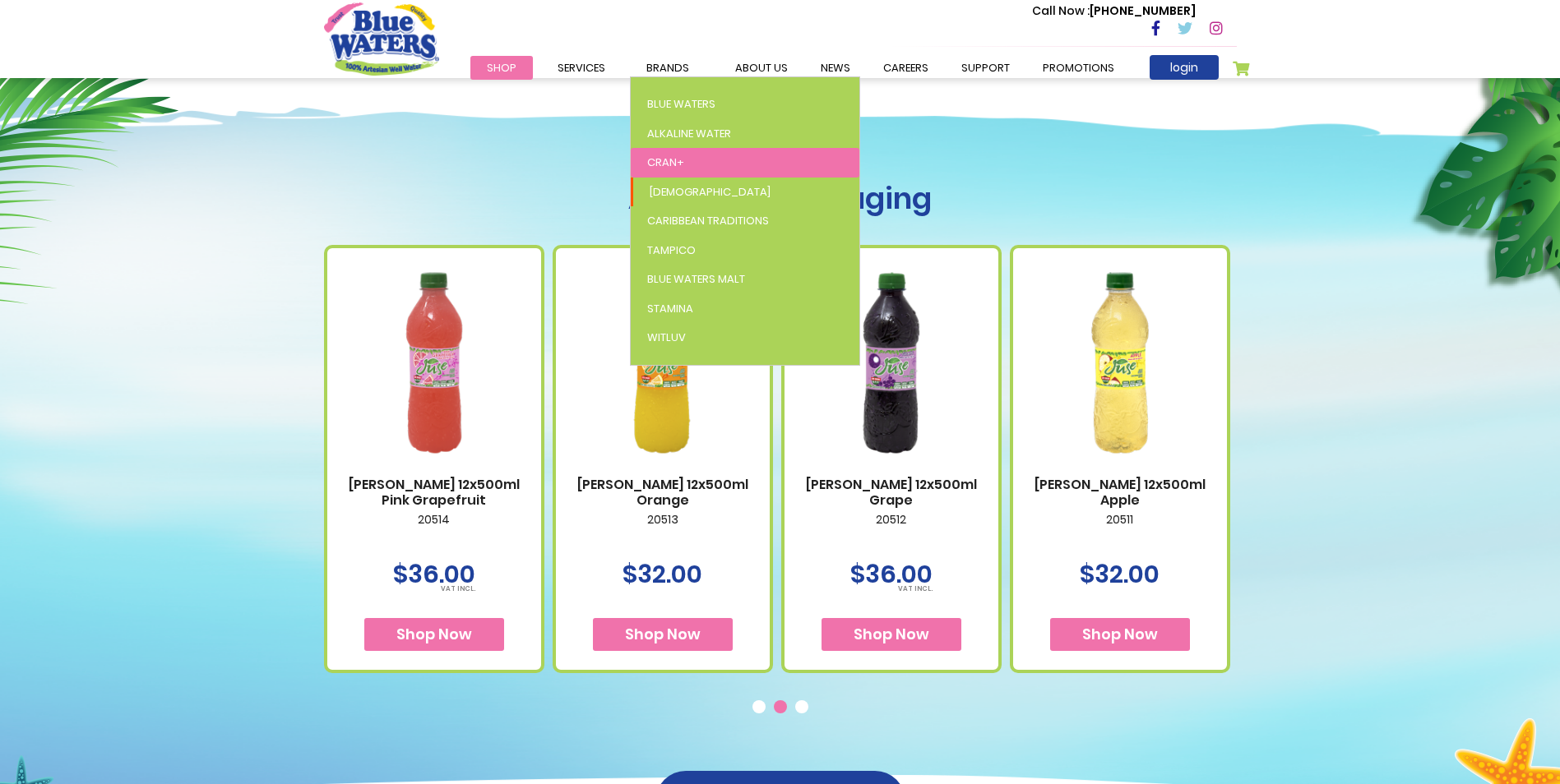
click at [673, 166] on span "Cran+" at bounding box center [665, 162] width 37 height 15
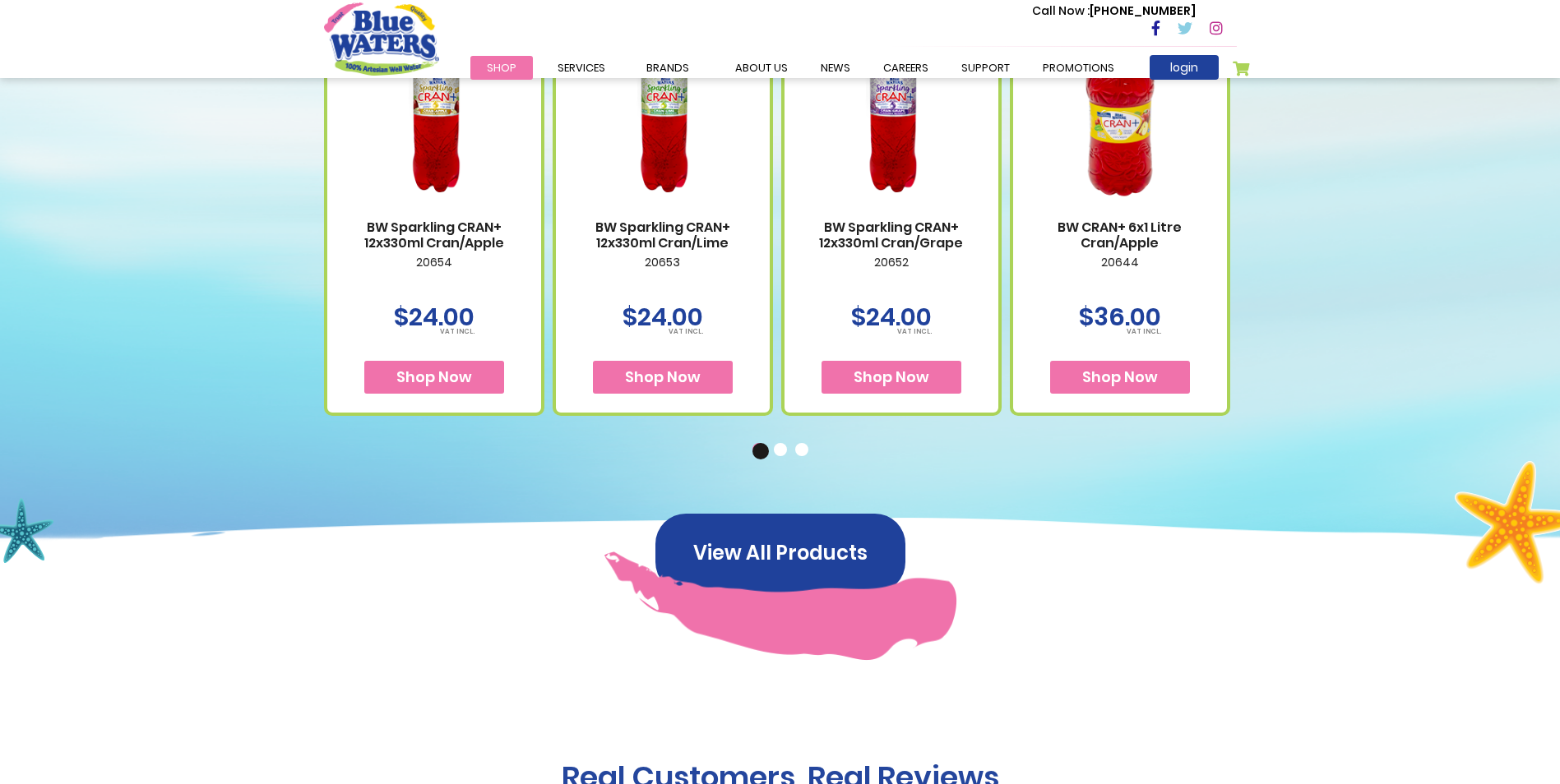
scroll to position [1069, 0]
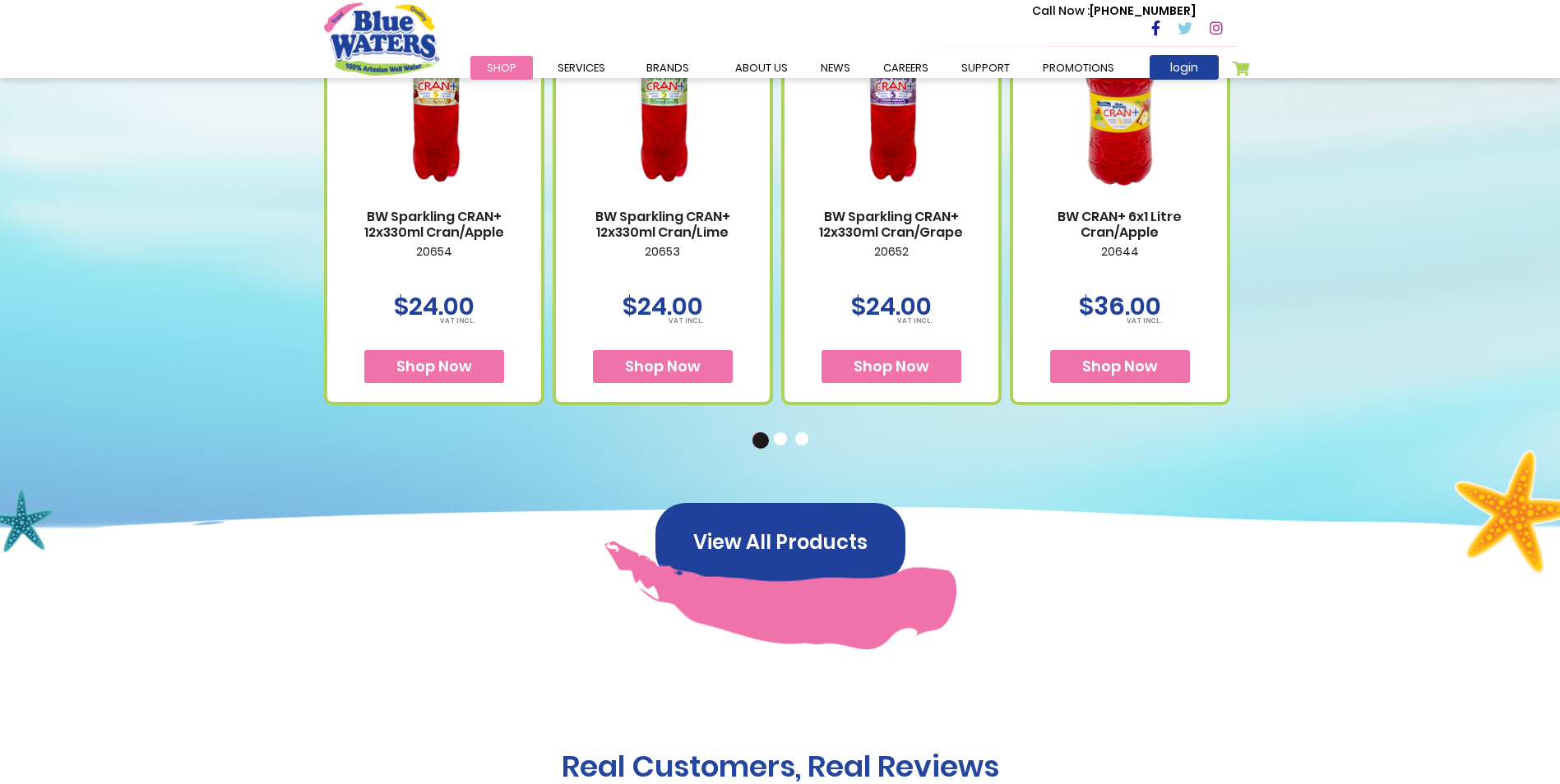
click at [778, 441] on button "2" at bounding box center [782, 440] width 16 height 16
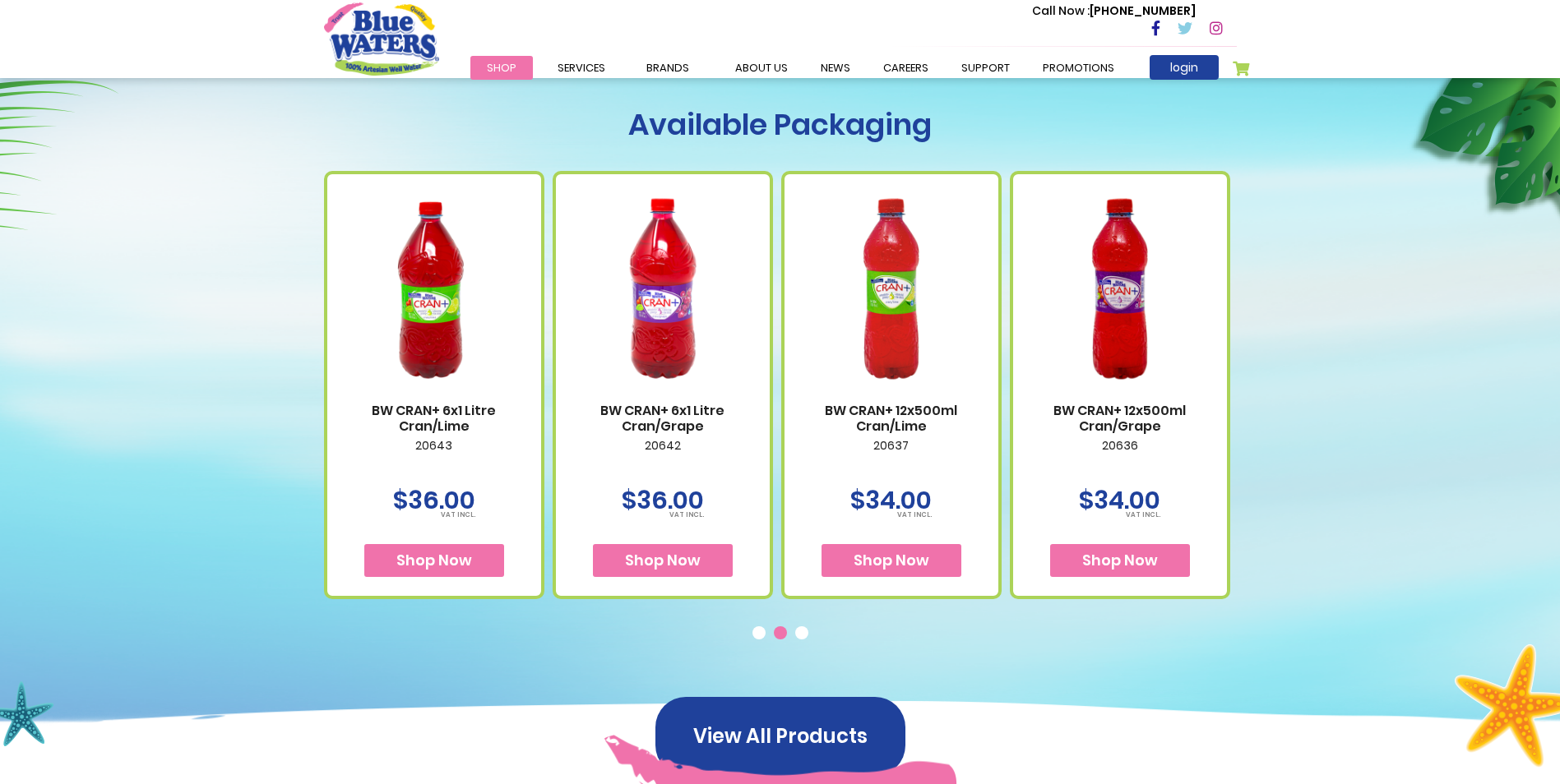
scroll to position [822, 0]
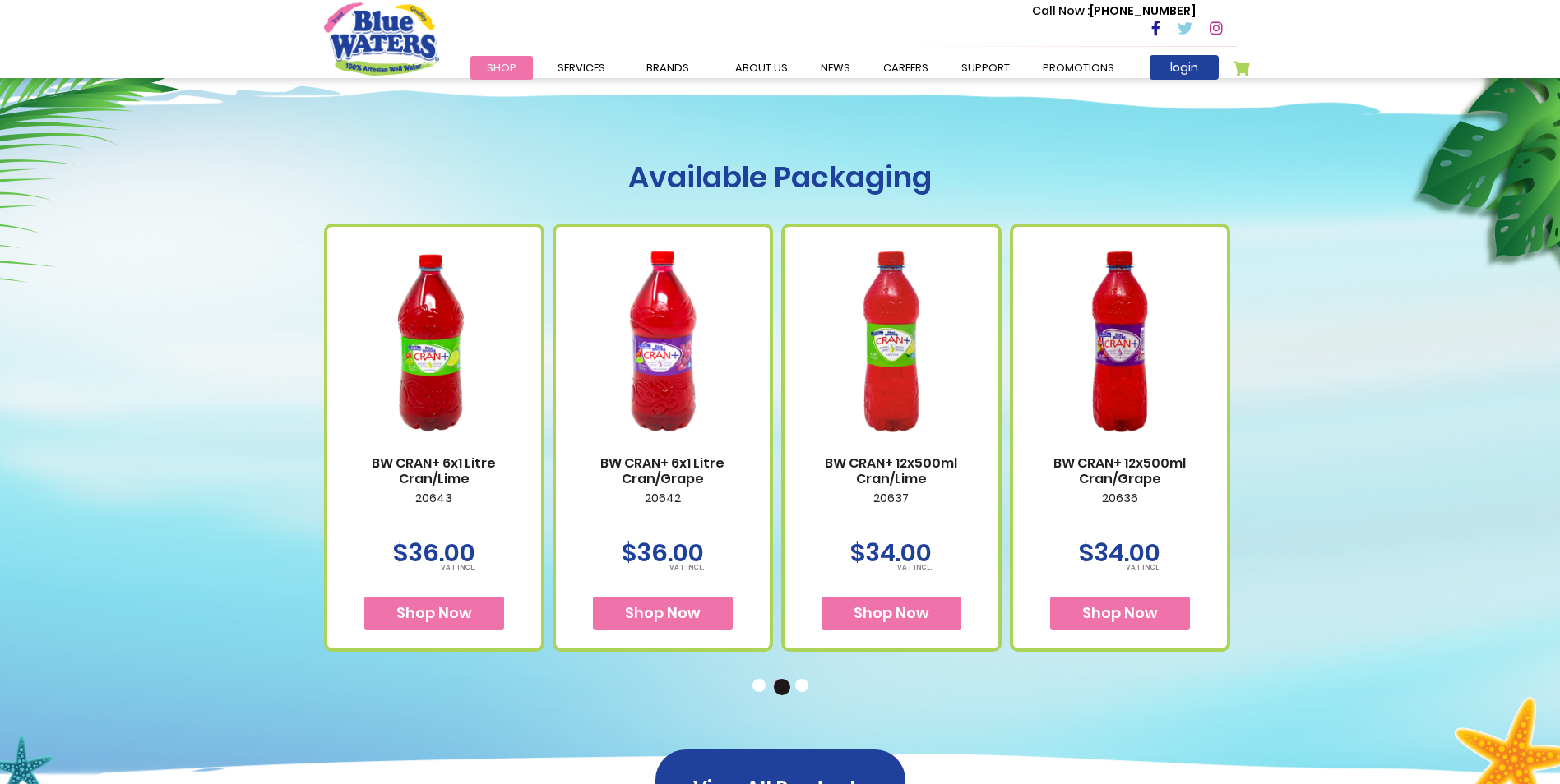
click at [801, 686] on button "3" at bounding box center [803, 687] width 16 height 16
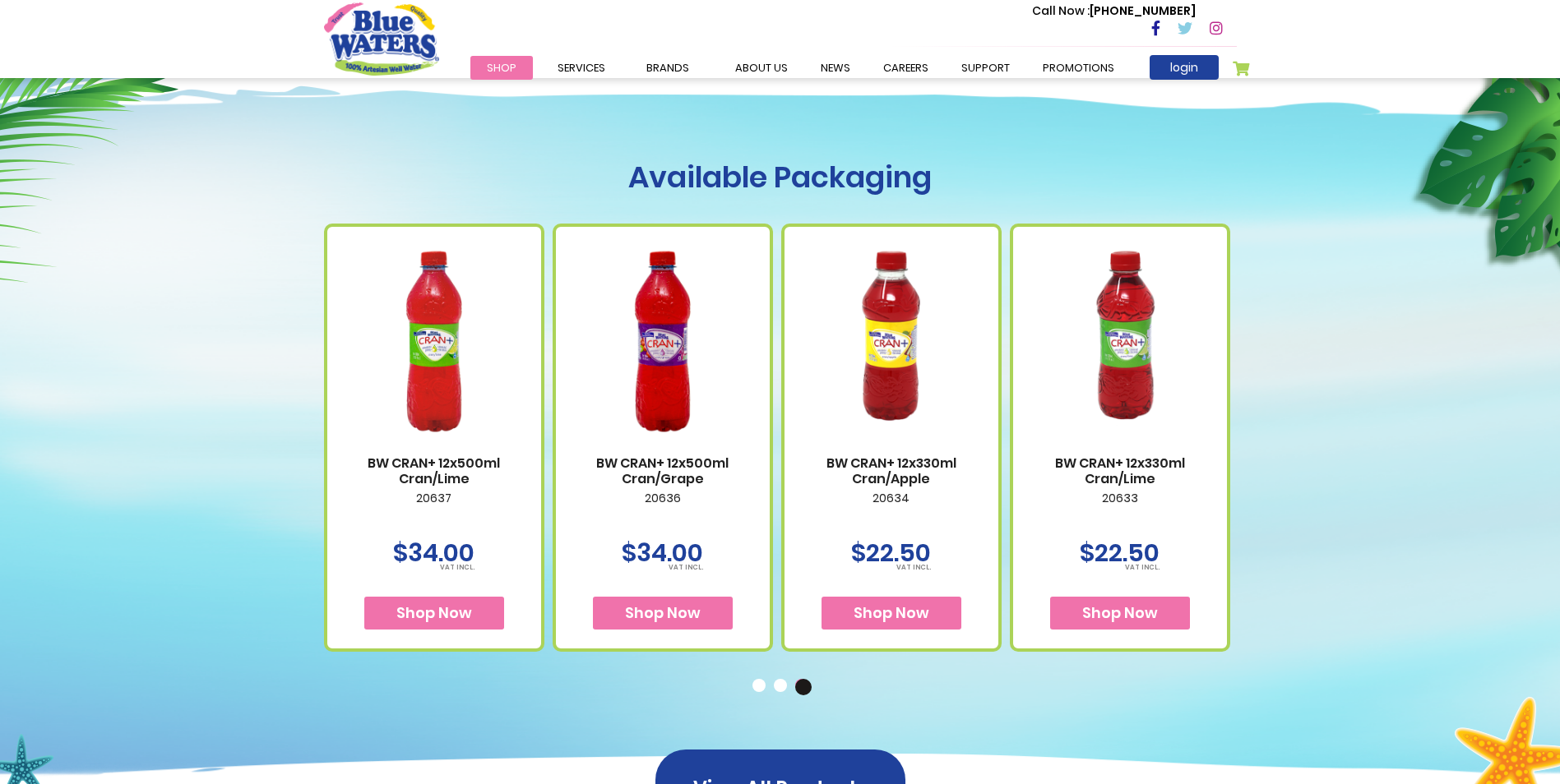
click at [783, 685] on button "2" at bounding box center [782, 687] width 16 height 16
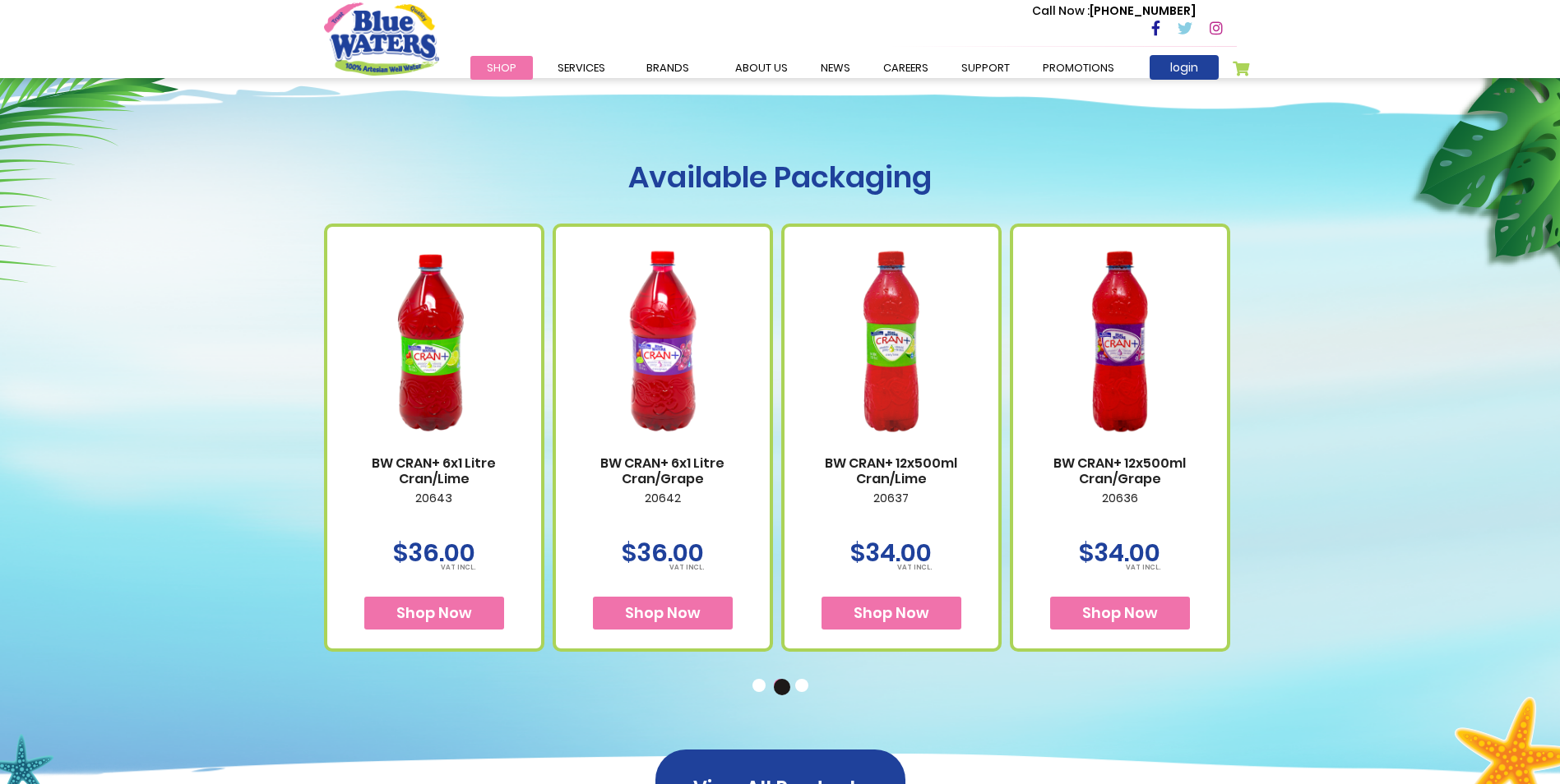
click at [762, 682] on button "1" at bounding box center [760, 687] width 16 height 16
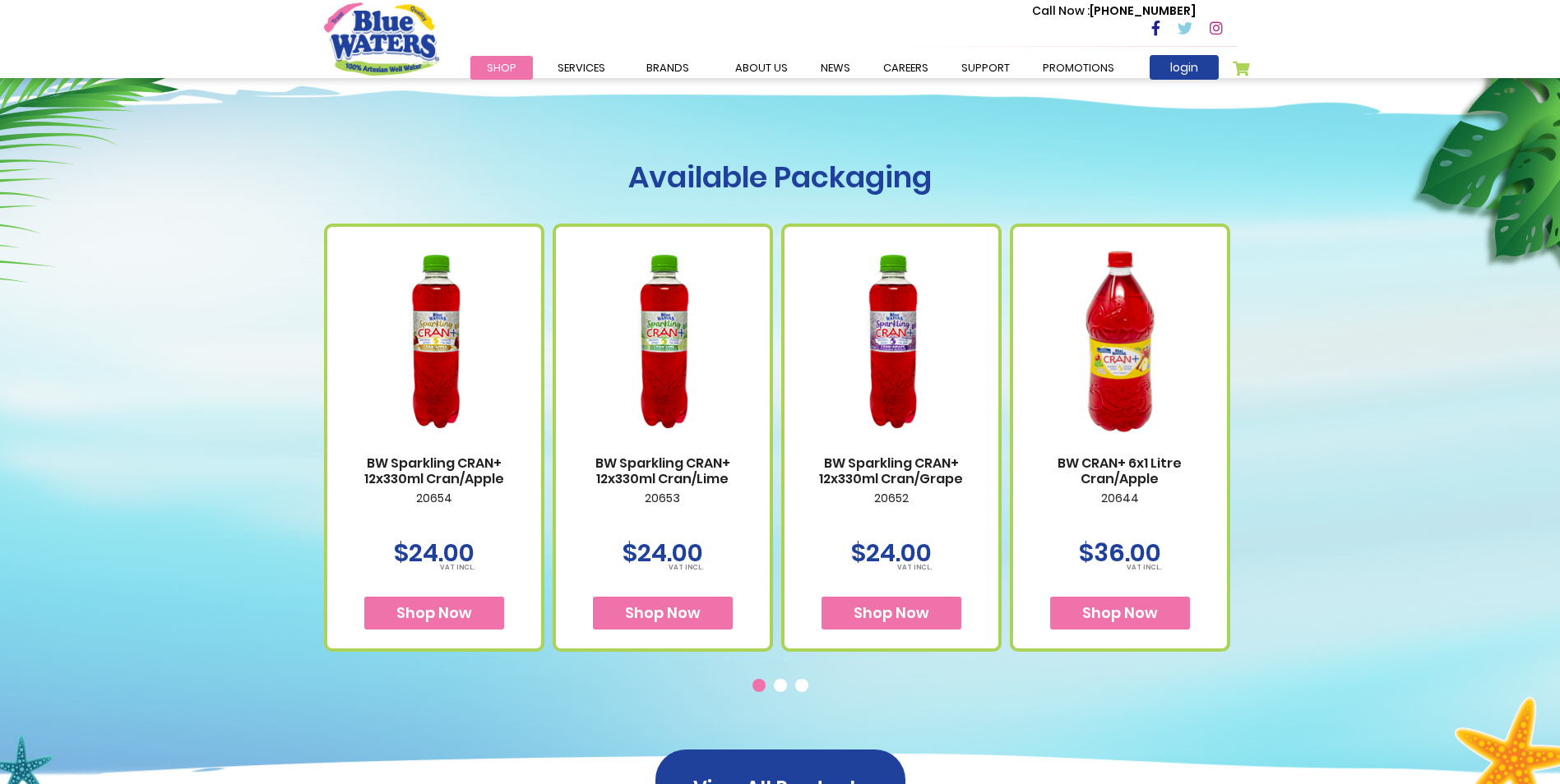
click at [761, 683] on button "1" at bounding box center [760, 687] width 16 height 16
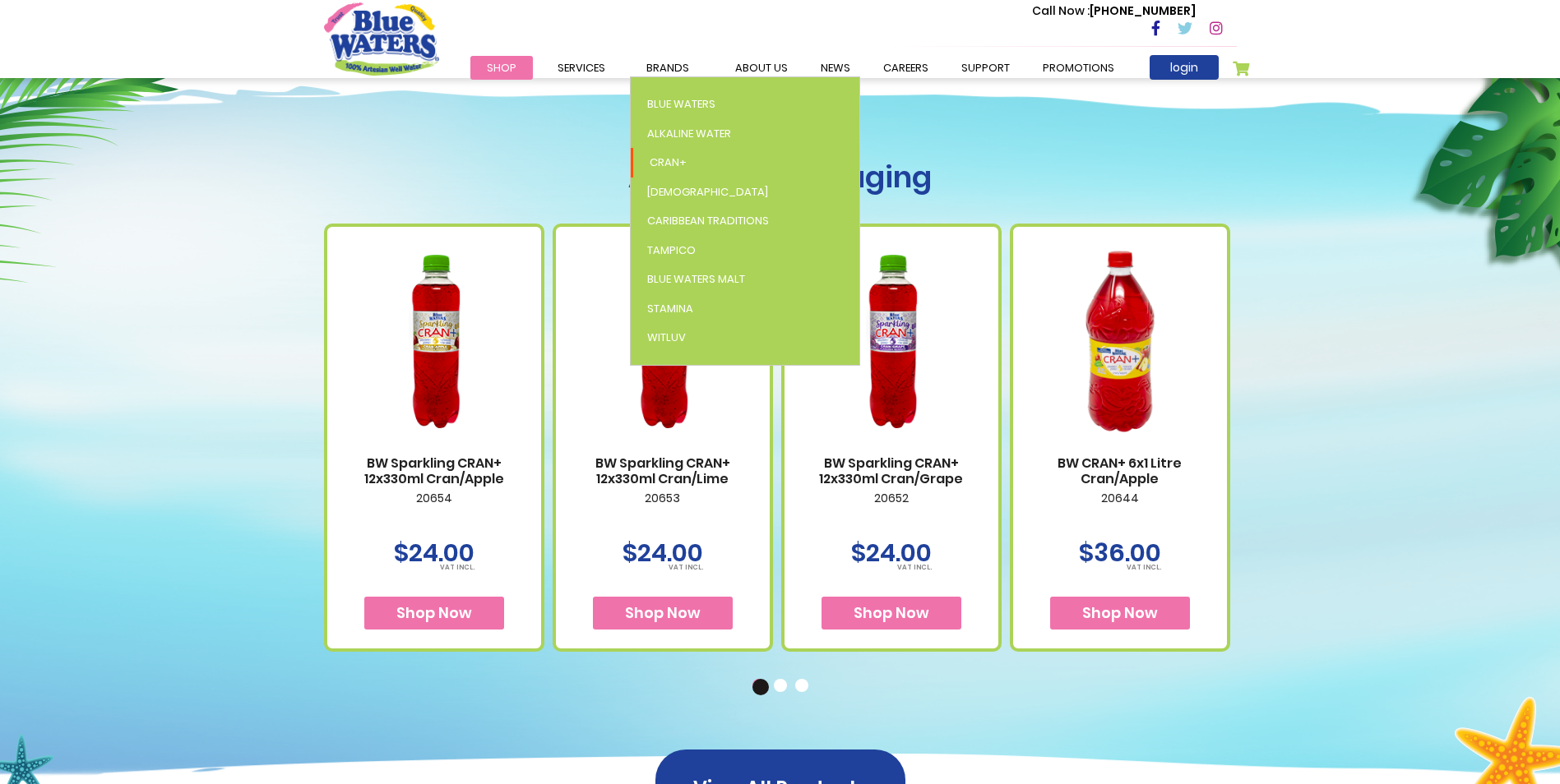
click at [656, 75] on li "Brands Blue Waters Alkaline Water Cran+ Juse Caribbean Traditions Tampico Blue …" at bounding box center [667, 67] width 75 height 20
click at [657, 156] on span "Cran+" at bounding box center [668, 162] width 37 height 15
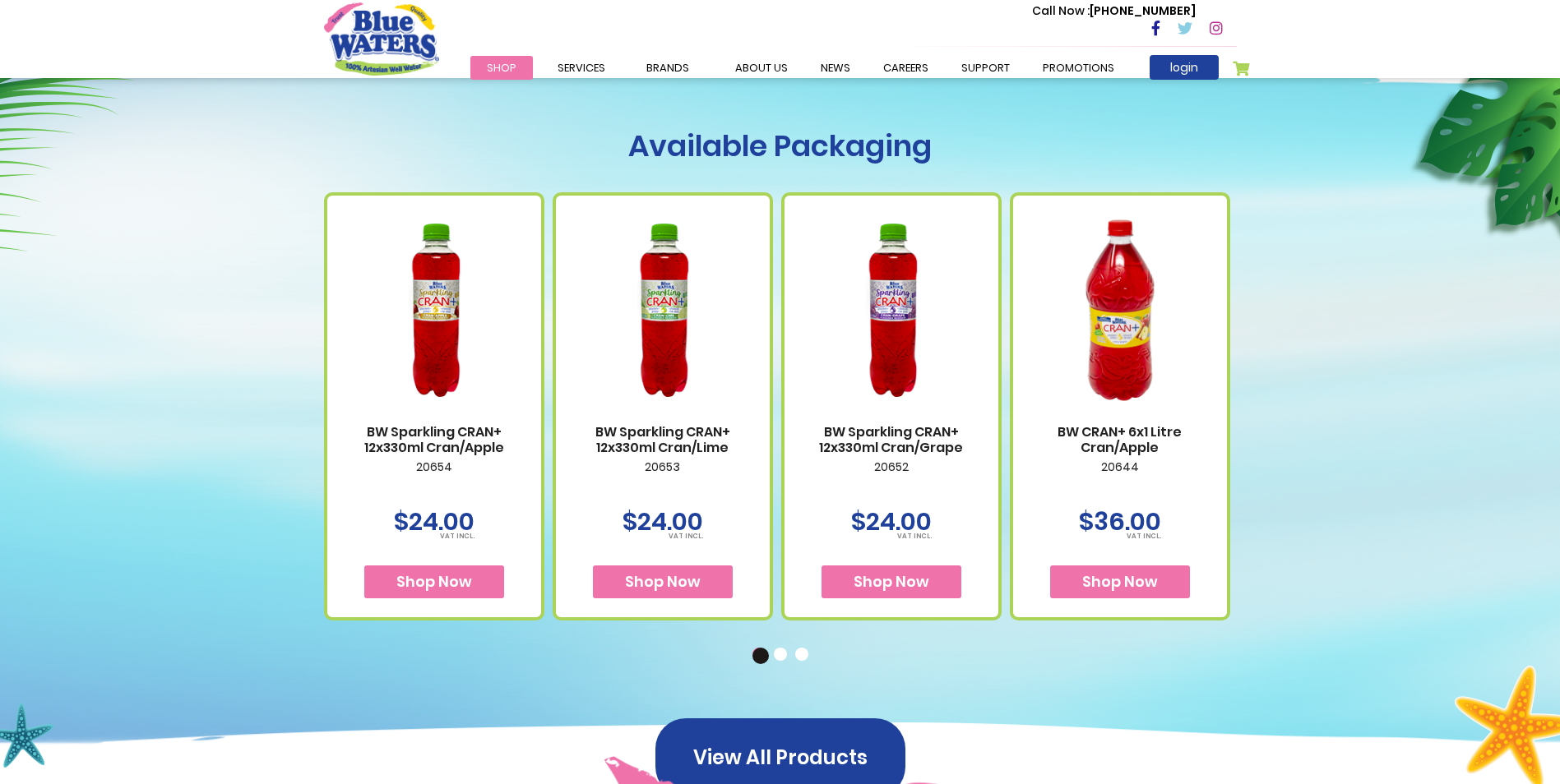
scroll to position [904, 0]
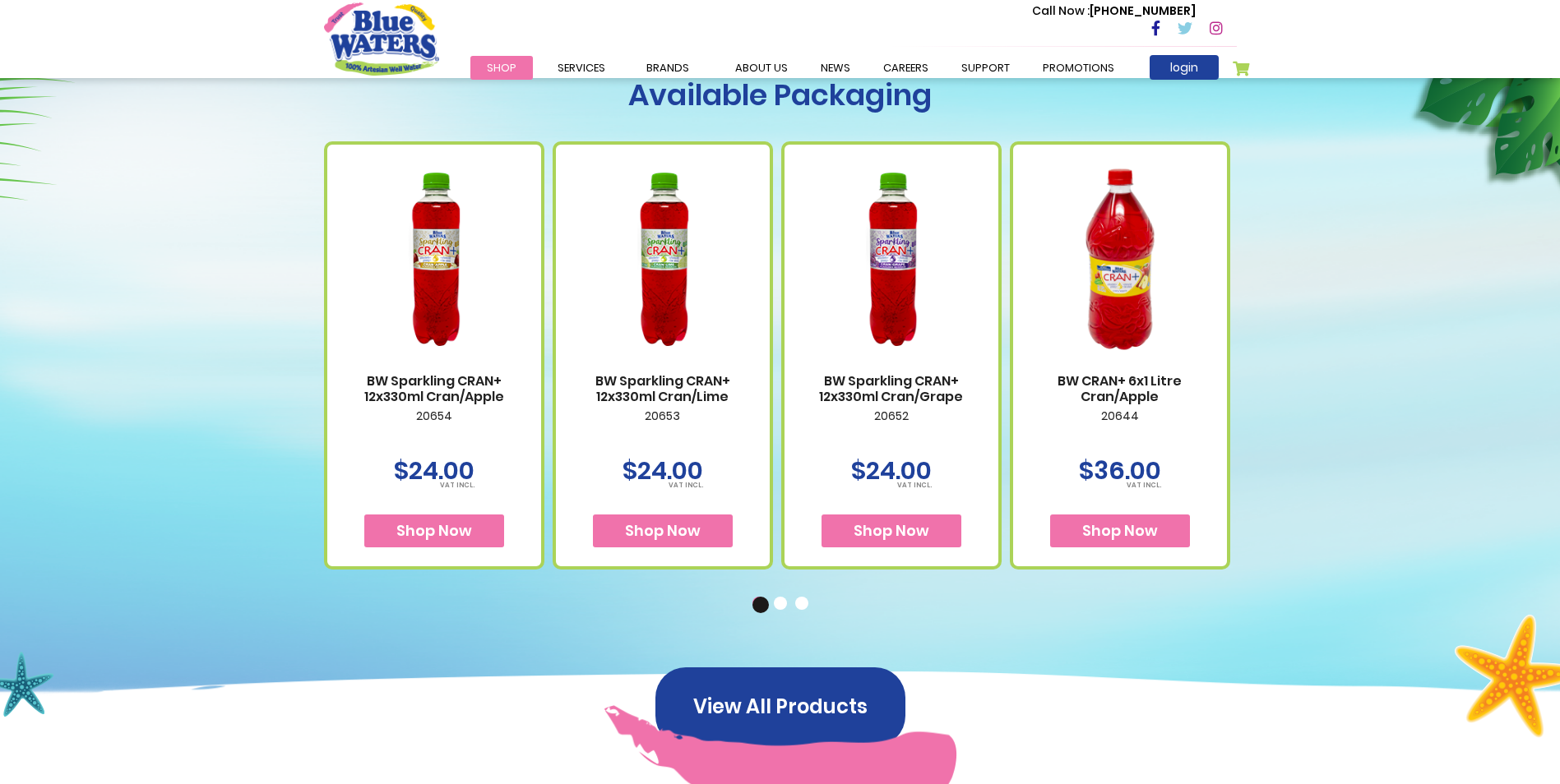
click at [784, 606] on button "2" at bounding box center [782, 605] width 16 height 16
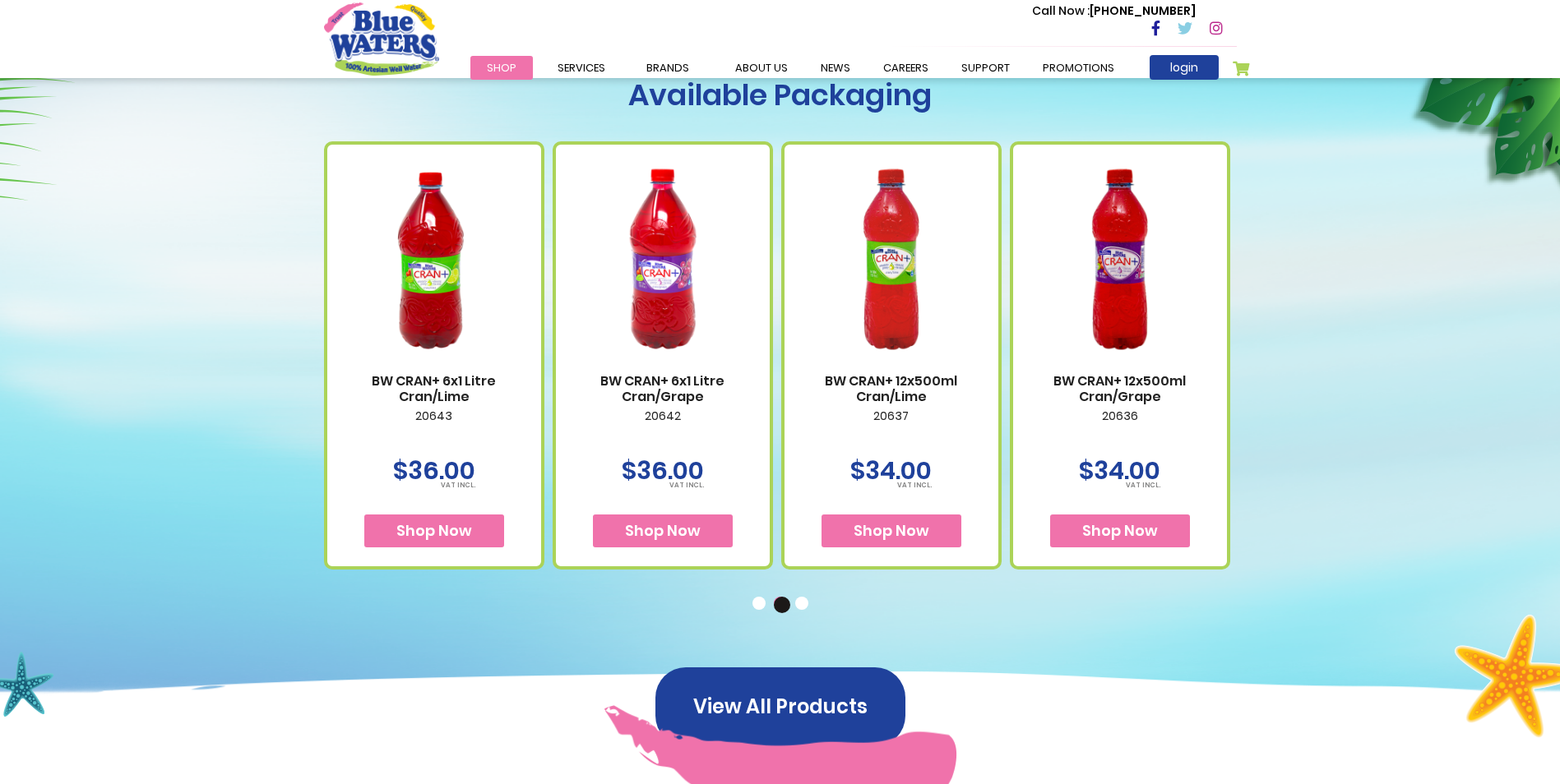
click at [802, 602] on button "3" at bounding box center [803, 605] width 16 height 16
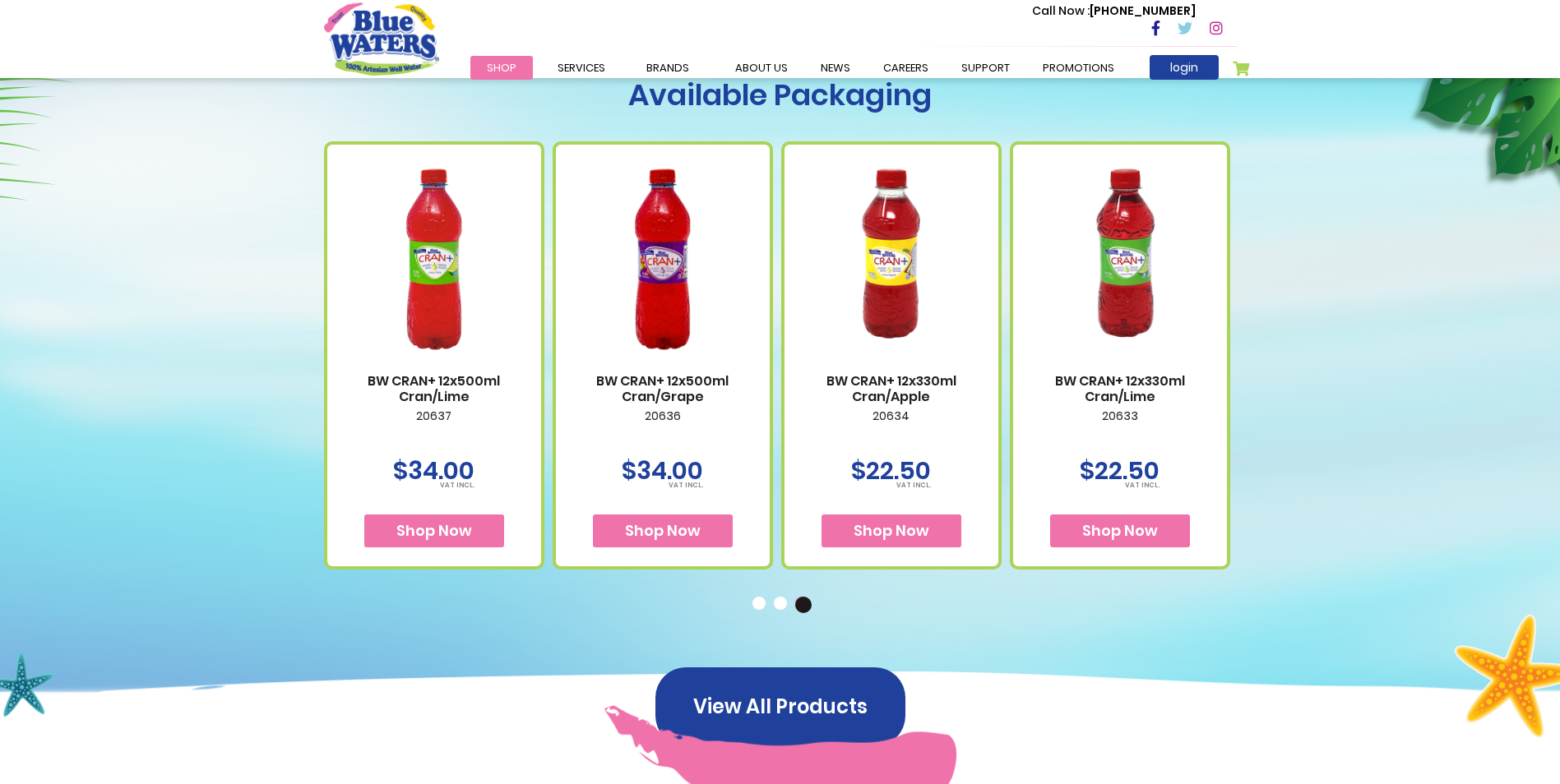
click at [785, 606] on button "2" at bounding box center [782, 605] width 16 height 16
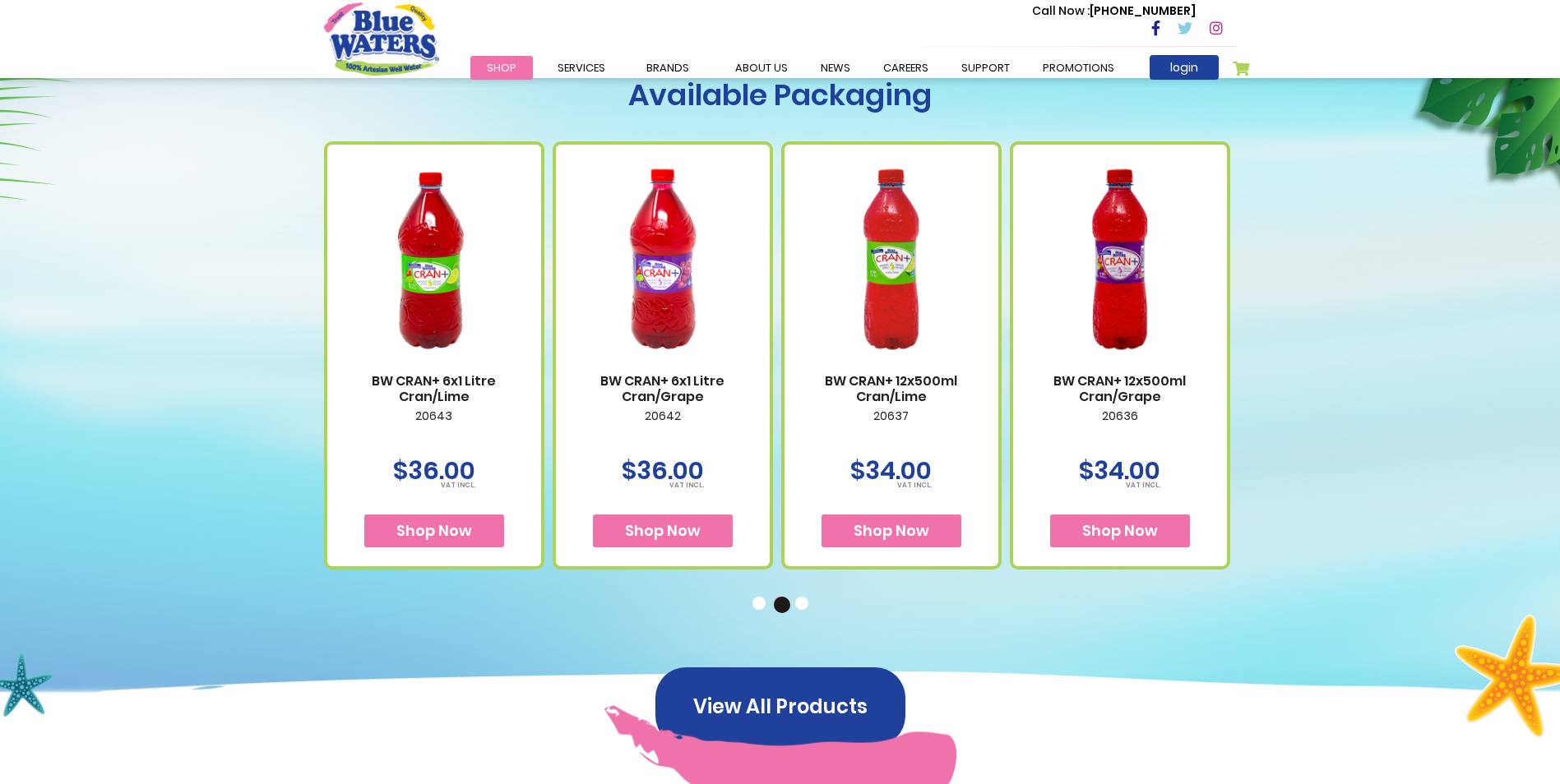
click at [801, 610] on button "3" at bounding box center [803, 605] width 16 height 16
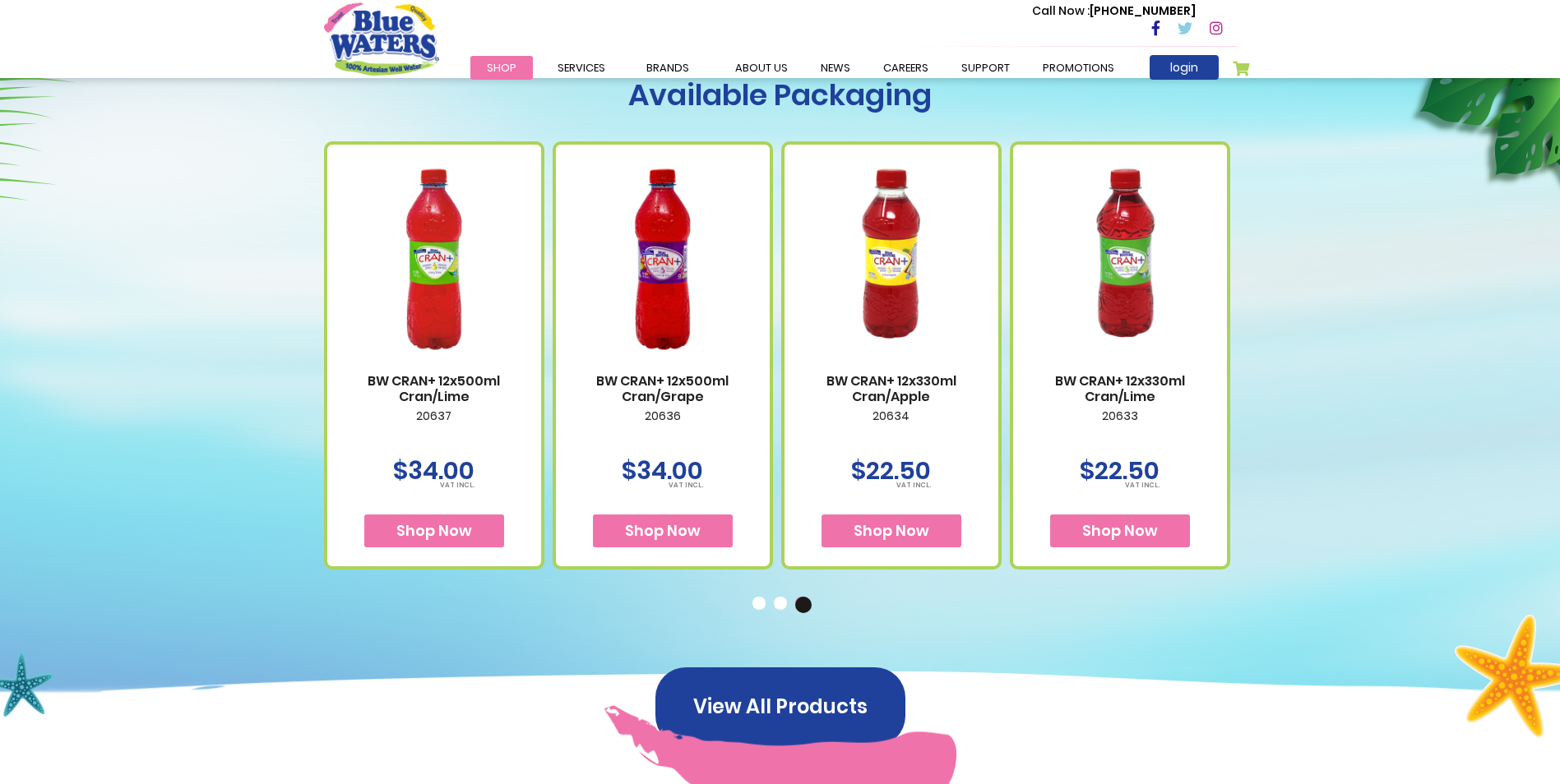
click at [1212, 420] on div "BW CRAN+ 12x330ml Cran/Lime 20633 $22.50" at bounding box center [1120, 355] width 220 height 428
click at [782, 609] on button "2" at bounding box center [782, 605] width 16 height 16
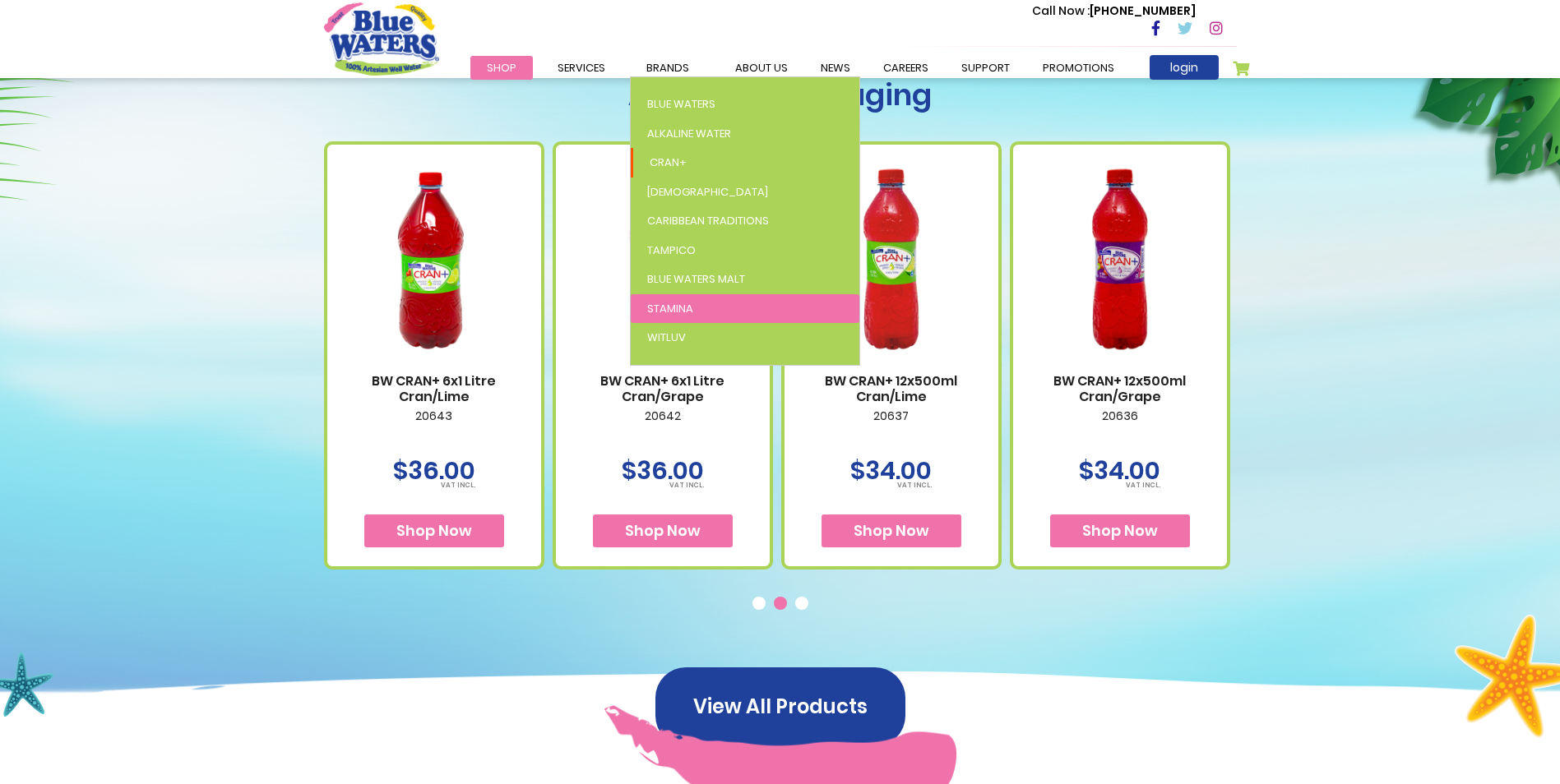
click at [657, 307] on span "Stamina" at bounding box center [670, 308] width 46 height 15
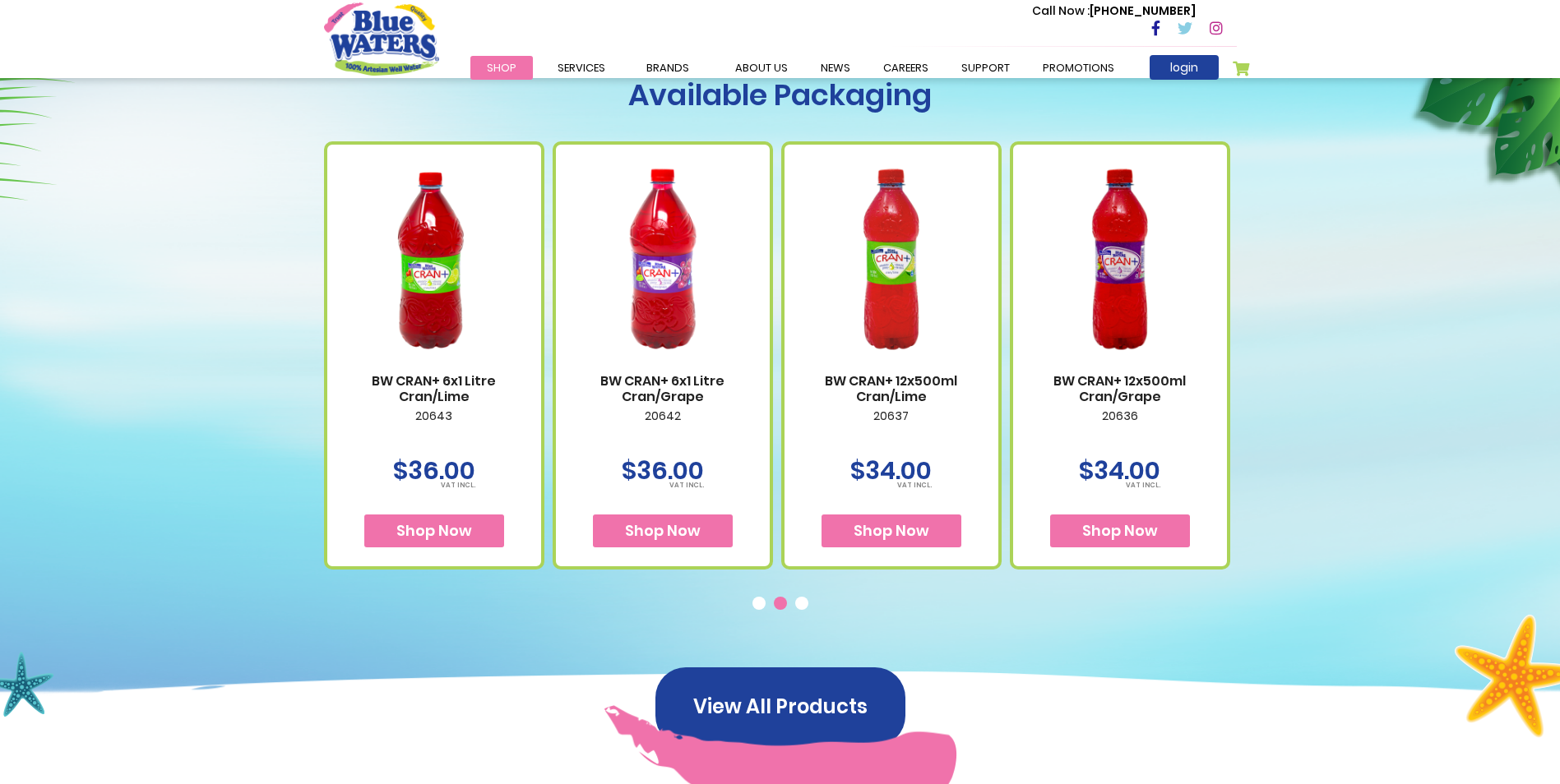
scroll to position [905, 0]
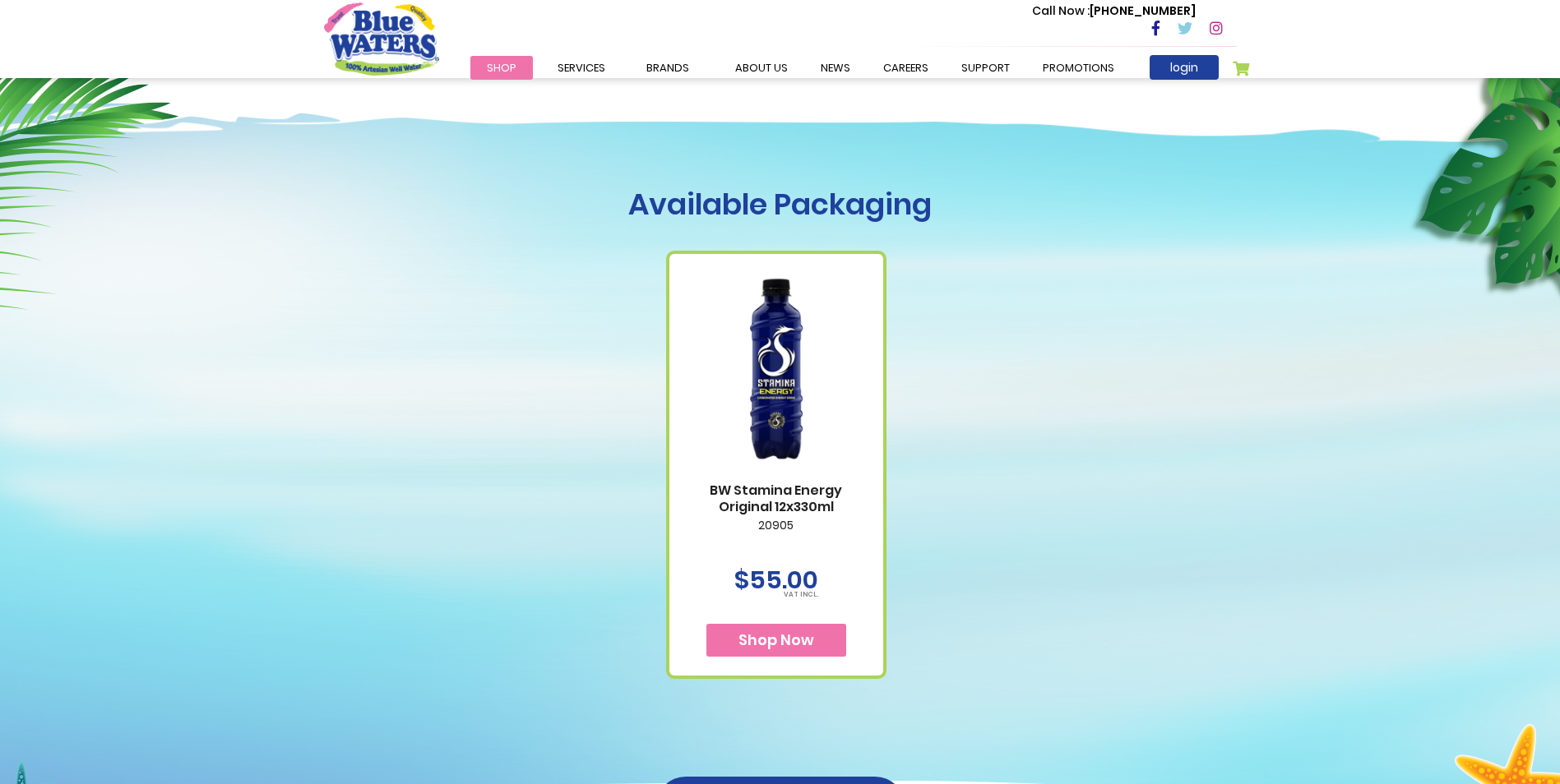
scroll to position [575, 0]
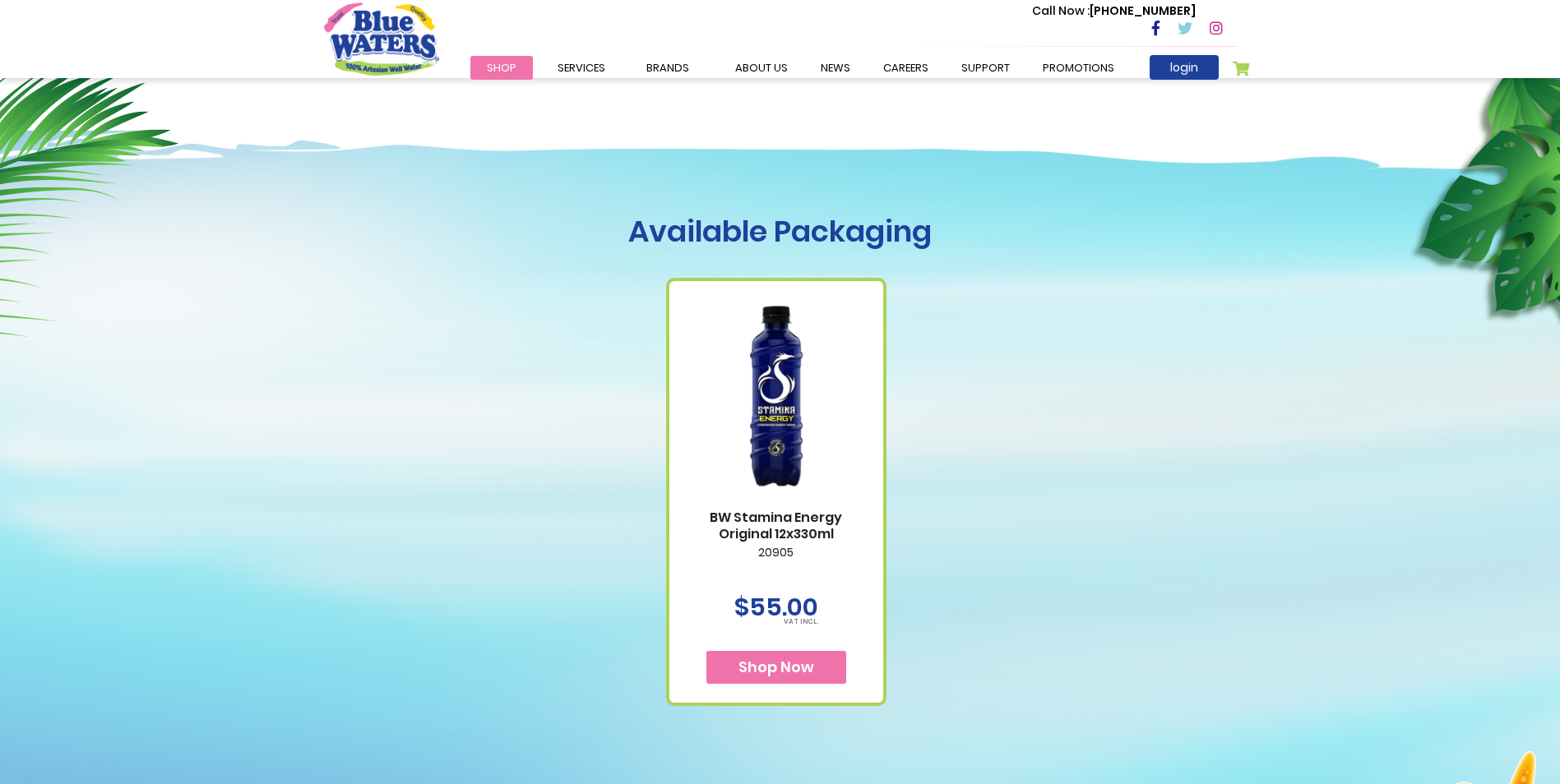
click at [559, 428] on div "BW Stamina Energy Original 12x330ml 20905 $55.00 Shop Now" at bounding box center [780, 477] width 913 height 456
